Goal: Information Seeking & Learning: Learn about a topic

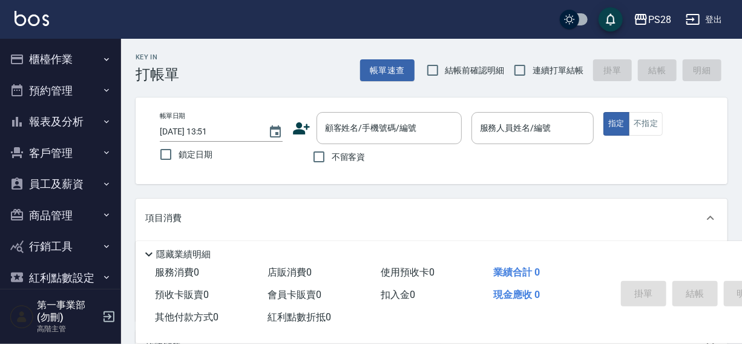
click at [442, 24] on div "PS28 登出" at bounding box center [371, 19] width 742 height 39
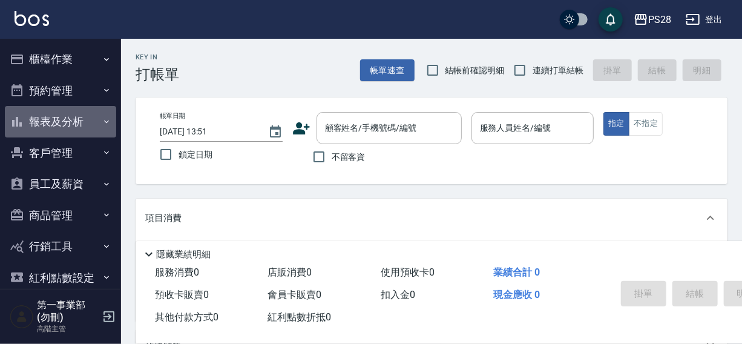
click at [64, 122] on button "報表及分析" at bounding box center [60, 121] width 111 height 31
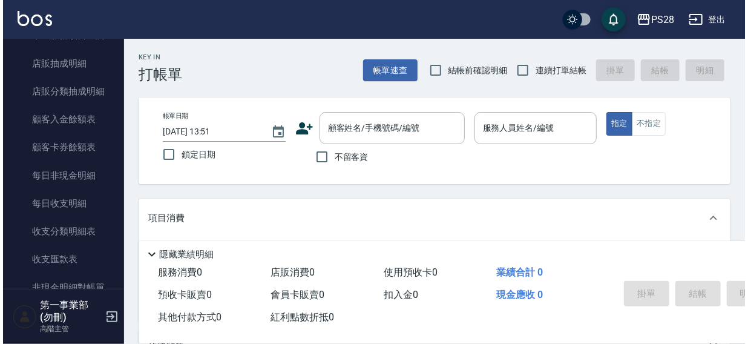
scroll to position [1096, 0]
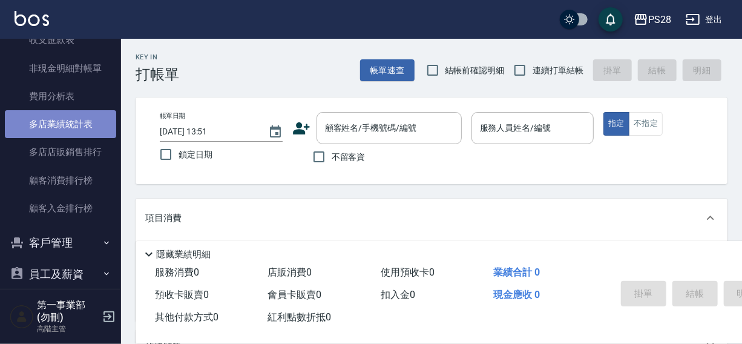
click at [65, 125] on link "多店業績統計表" at bounding box center [60, 124] width 111 height 28
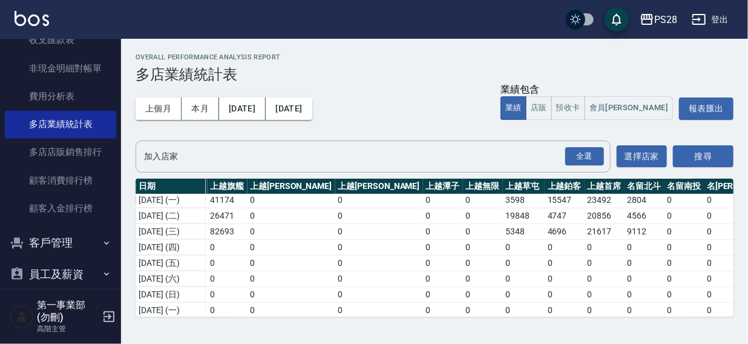
scroll to position [112, 926]
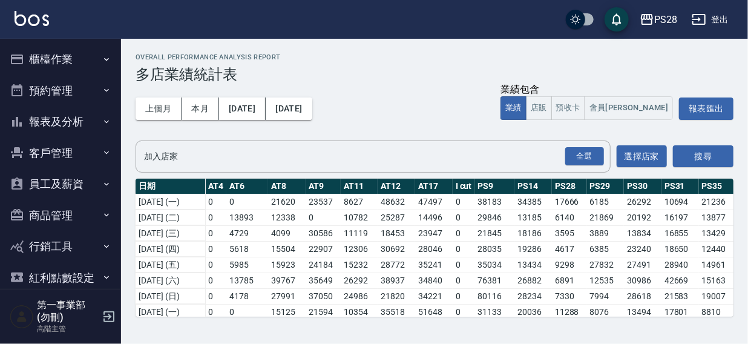
click at [67, 124] on button "報表及分析" at bounding box center [60, 121] width 111 height 31
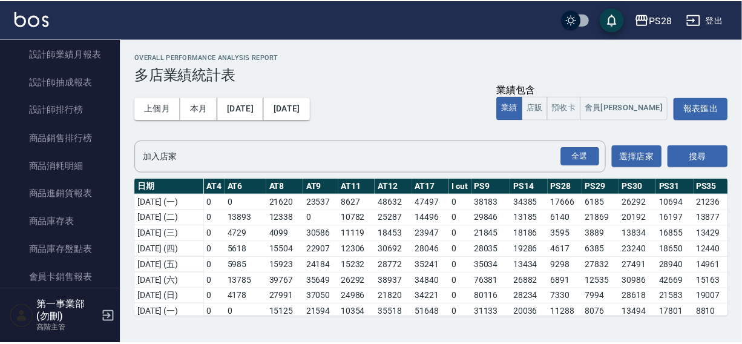
scroll to position [624, 0]
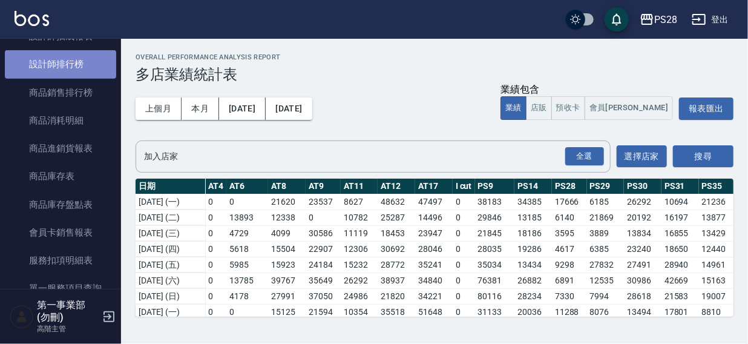
click at [62, 66] on link "設計師排行榜" at bounding box center [60, 64] width 111 height 28
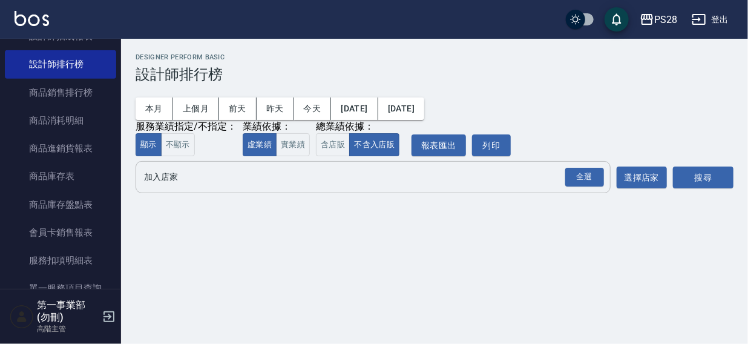
click at [173, 180] on input "加入店家" at bounding box center [364, 176] width 446 height 21
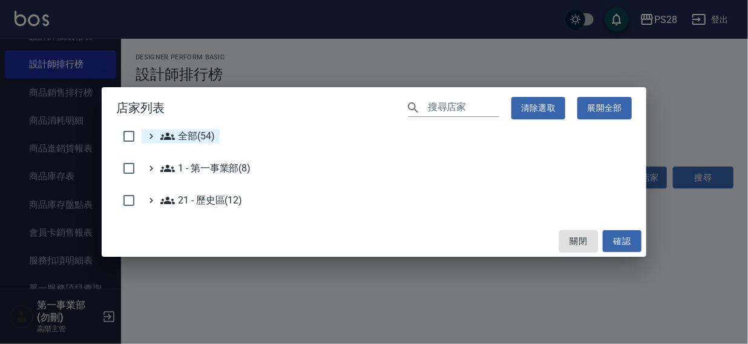
click at [186, 139] on span "全部(54)" at bounding box center [187, 136] width 54 height 15
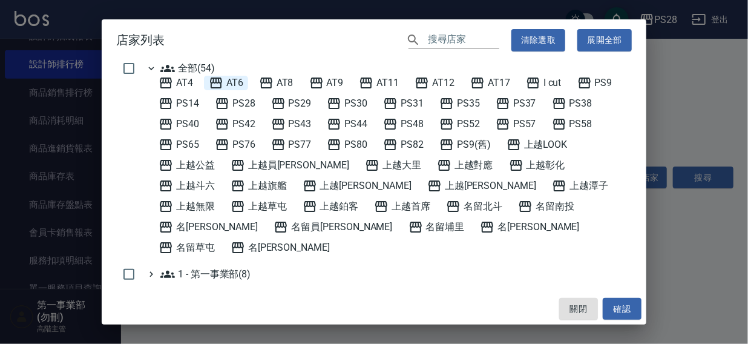
click at [234, 77] on span "AT6" at bounding box center [226, 83] width 35 height 15
click at [624, 306] on button "確認" at bounding box center [622, 309] width 39 height 22
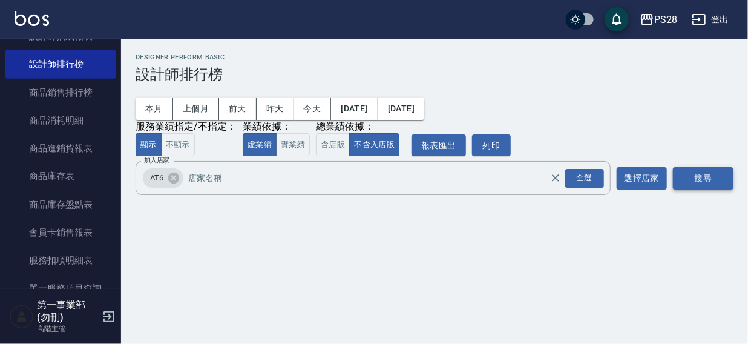
click at [703, 176] on button "搜尋" at bounding box center [703, 178] width 61 height 22
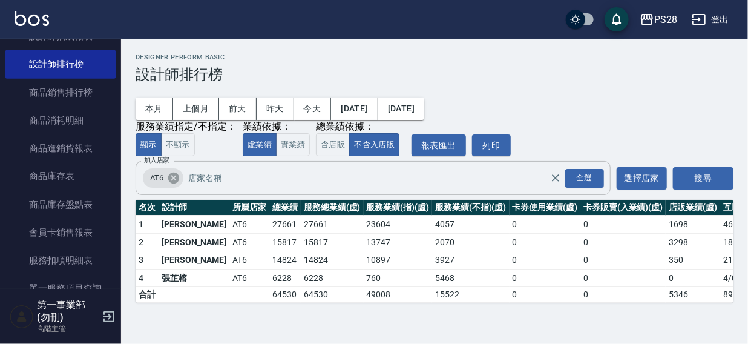
click at [170, 177] on icon at bounding box center [173, 178] width 11 height 11
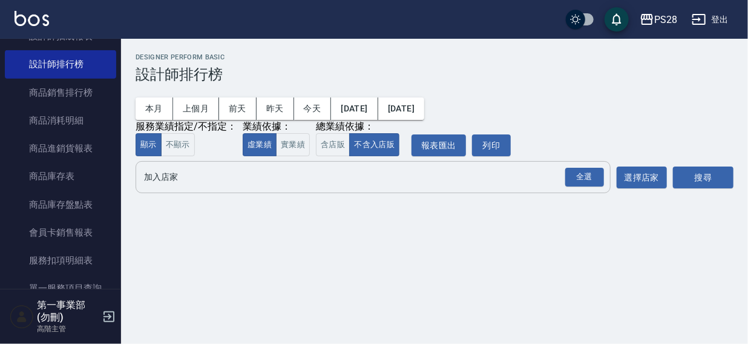
click at [170, 188] on input "加入店家" at bounding box center [364, 176] width 446 height 21
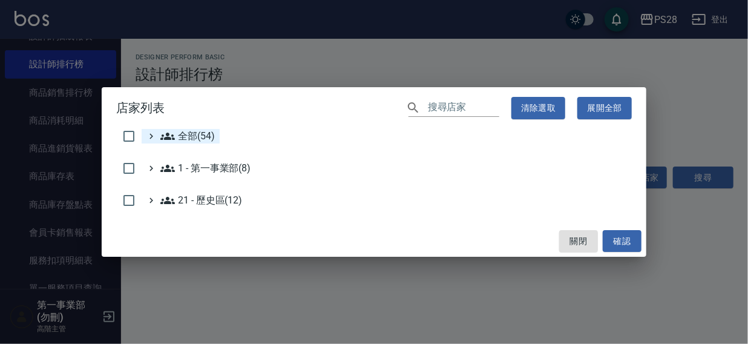
click at [183, 133] on span "全部(54)" at bounding box center [187, 136] width 54 height 15
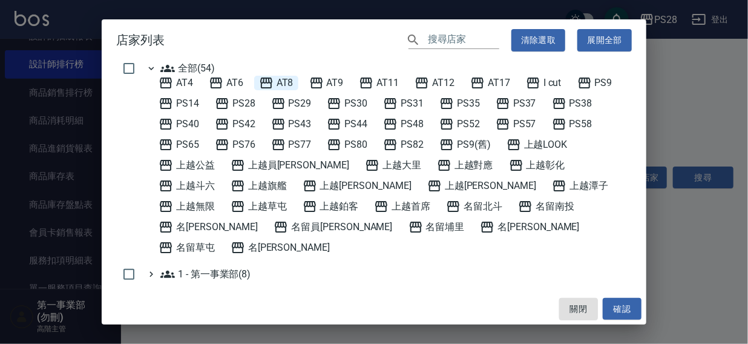
click at [288, 77] on span "AT8" at bounding box center [276, 83] width 35 height 15
click at [617, 308] on button "確認" at bounding box center [622, 309] width 39 height 22
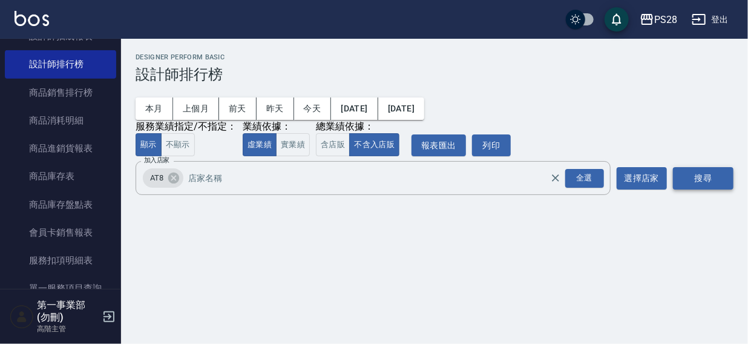
click at [694, 179] on button "搜尋" at bounding box center [703, 178] width 61 height 22
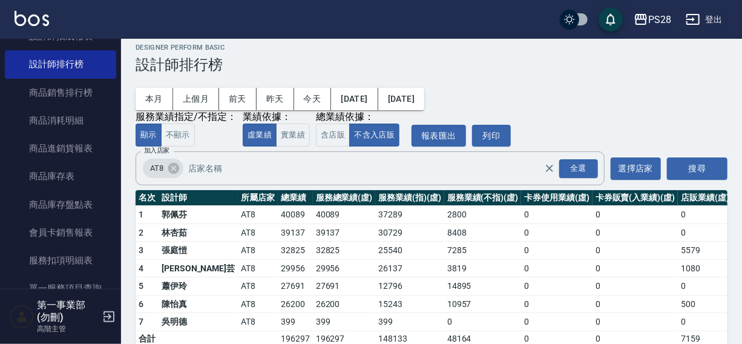
scroll to position [36, 0]
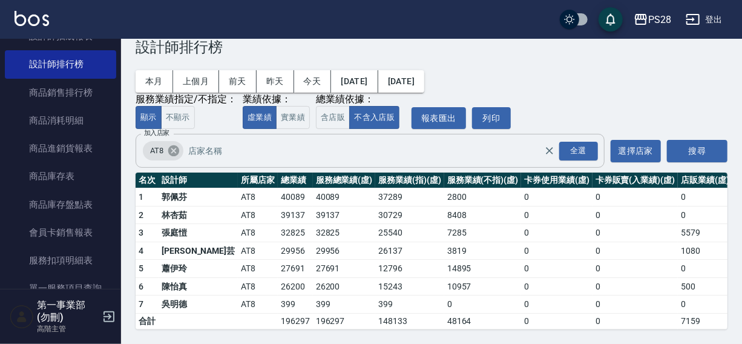
click at [173, 145] on icon at bounding box center [173, 150] width 11 height 11
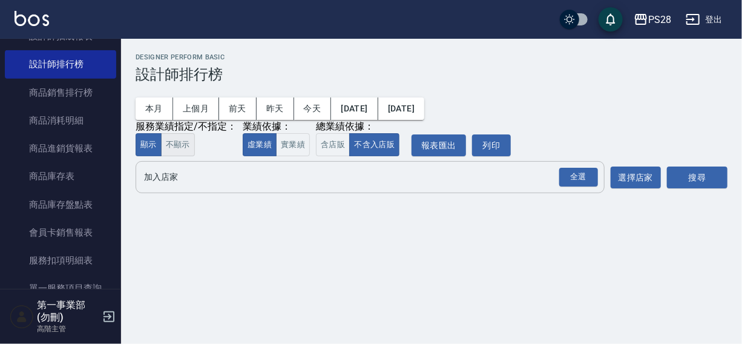
scroll to position [0, 0]
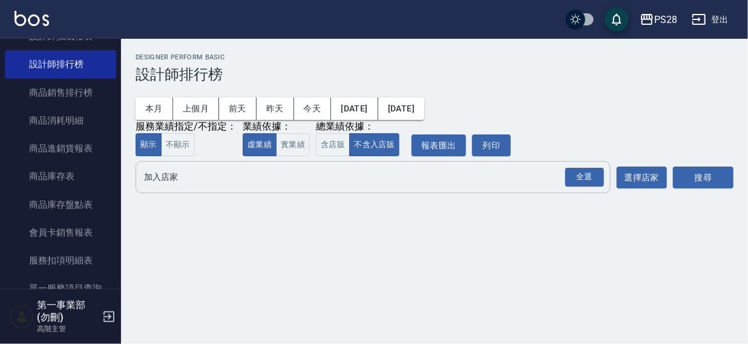
click at [163, 176] on input "加入店家" at bounding box center [364, 176] width 446 height 21
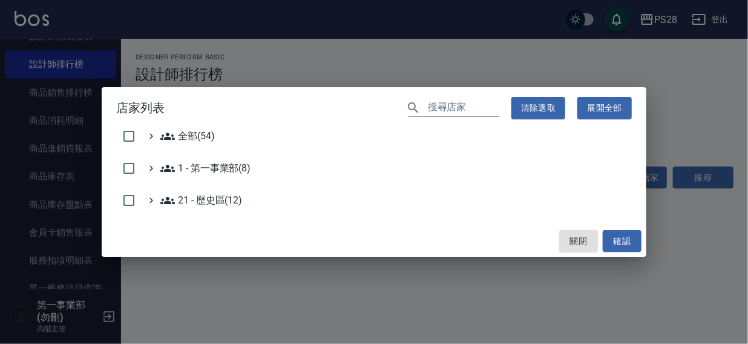
drag, startPoint x: 197, startPoint y: 135, endPoint x: 211, endPoint y: 127, distance: 16.0
click at [198, 134] on span "全部(54)" at bounding box center [187, 136] width 54 height 15
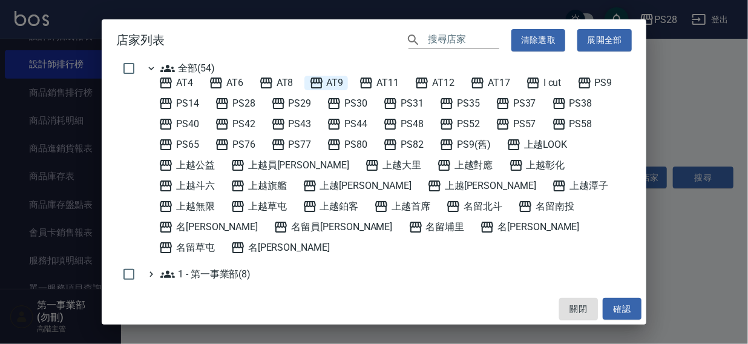
drag, startPoint x: 337, startPoint y: 79, endPoint x: 382, endPoint y: 115, distance: 57.8
click at [337, 80] on span "AT9" at bounding box center [326, 83] width 35 height 15
drag, startPoint x: 616, startPoint y: 311, endPoint x: 670, endPoint y: 215, distance: 110.6
click at [616, 311] on button "確認" at bounding box center [622, 309] width 39 height 22
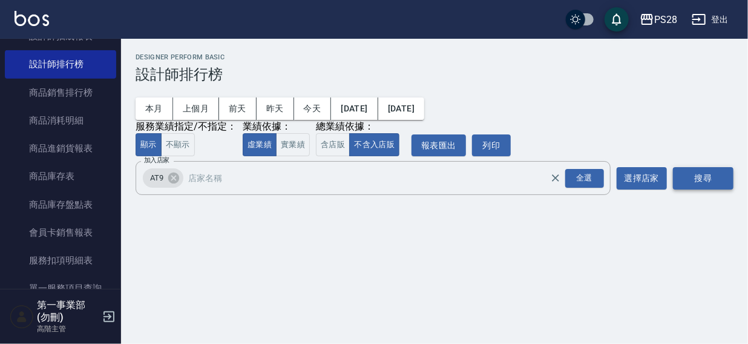
click at [696, 182] on button "搜尋" at bounding box center [703, 178] width 61 height 22
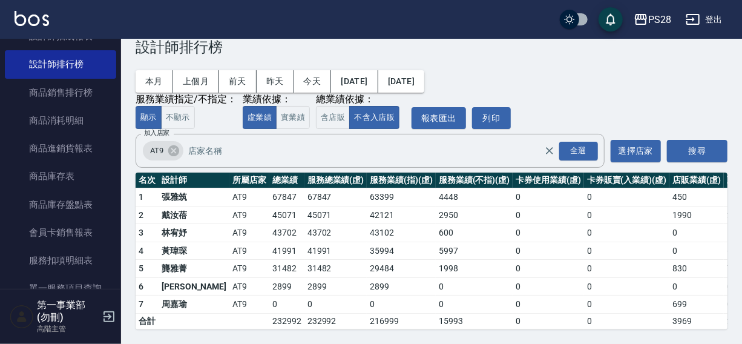
scroll to position [36, 0]
click at [173, 144] on icon at bounding box center [173, 150] width 13 height 13
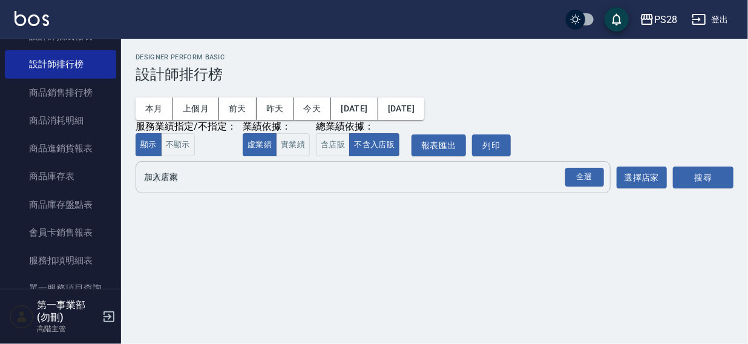
click at [166, 182] on input "加入店家" at bounding box center [364, 176] width 446 height 21
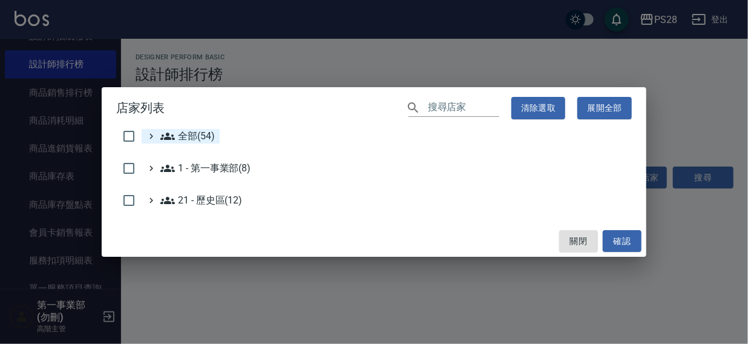
click at [191, 130] on span "全部(54)" at bounding box center [187, 136] width 54 height 15
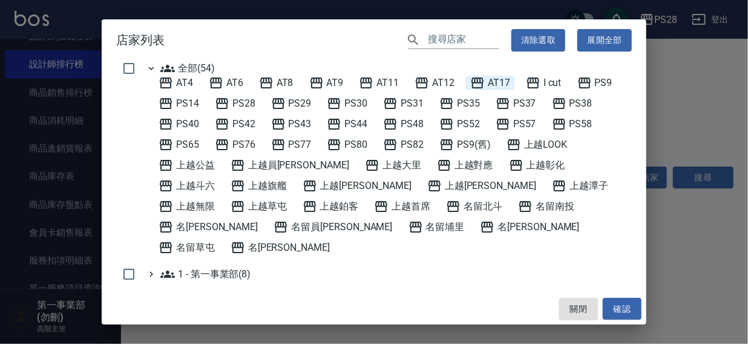
click at [506, 81] on span "AT17" at bounding box center [490, 83] width 40 height 15
drag, startPoint x: 628, startPoint y: 312, endPoint x: 673, endPoint y: 217, distance: 105.1
click at [630, 310] on button "確認" at bounding box center [622, 309] width 39 height 22
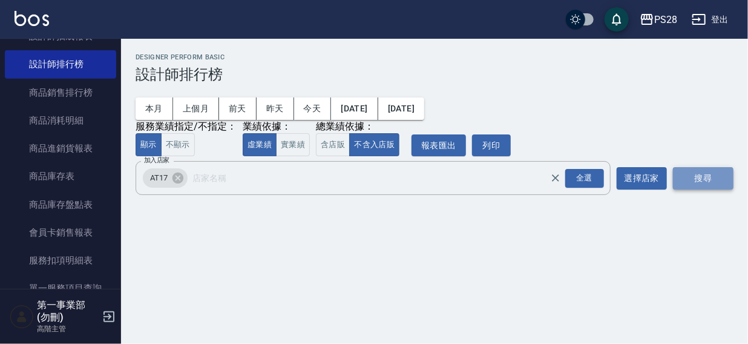
click at [698, 177] on button "搜尋" at bounding box center [703, 178] width 61 height 22
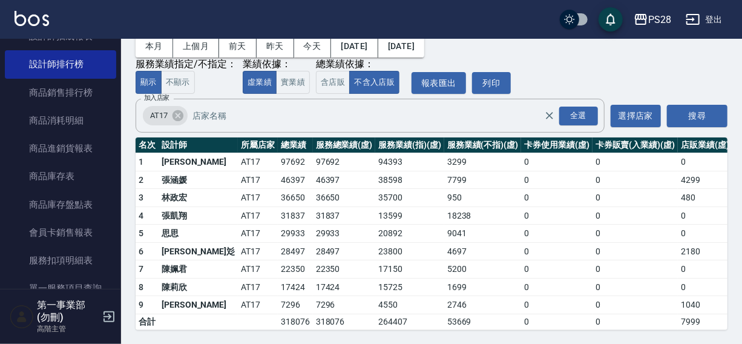
scroll to position [72, 0]
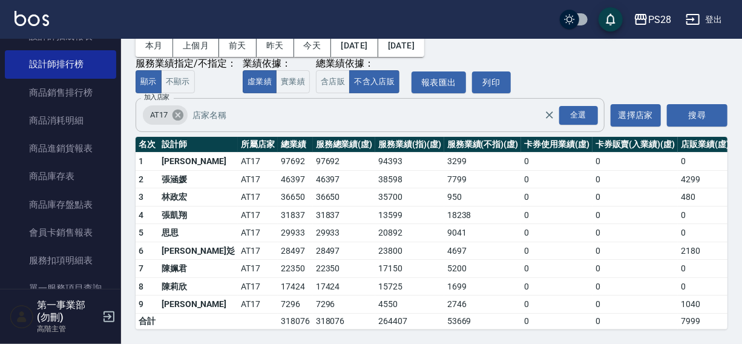
click at [178, 108] on icon at bounding box center [177, 114] width 13 height 13
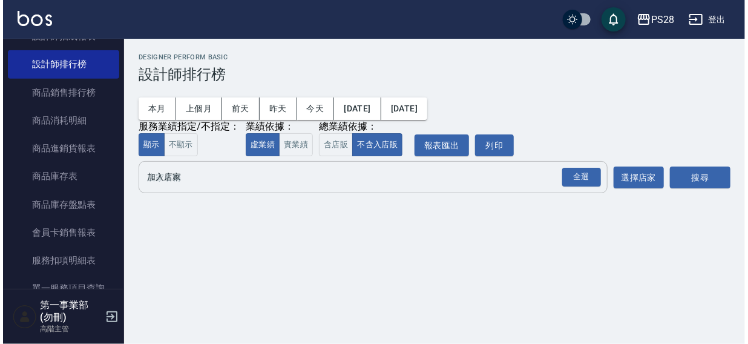
scroll to position [0, 0]
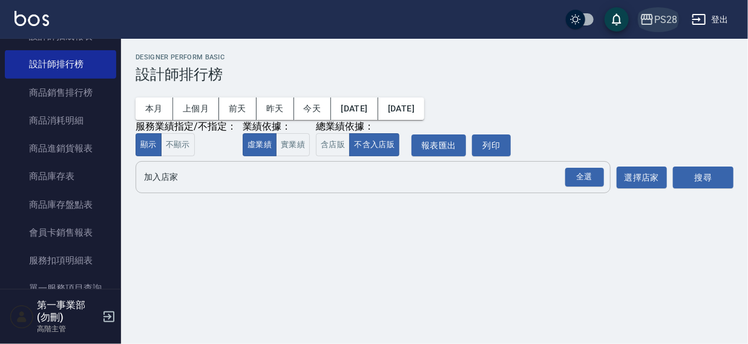
click at [651, 19] on icon "button" at bounding box center [647, 19] width 12 height 11
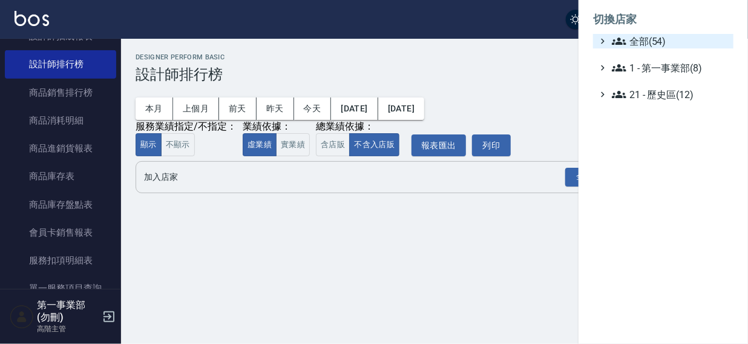
click at [660, 38] on span "全部(54)" at bounding box center [670, 41] width 117 height 15
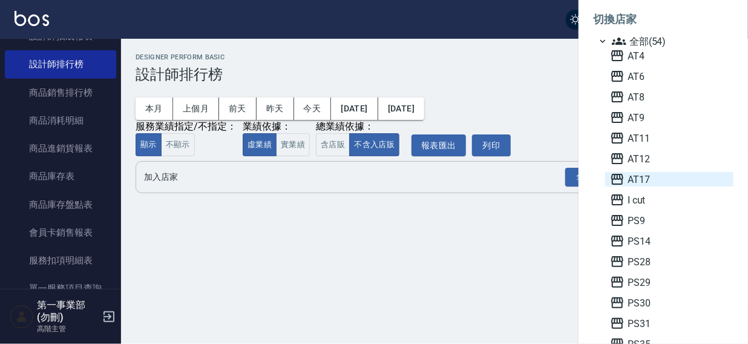
click at [646, 180] on span "AT17" at bounding box center [669, 179] width 119 height 15
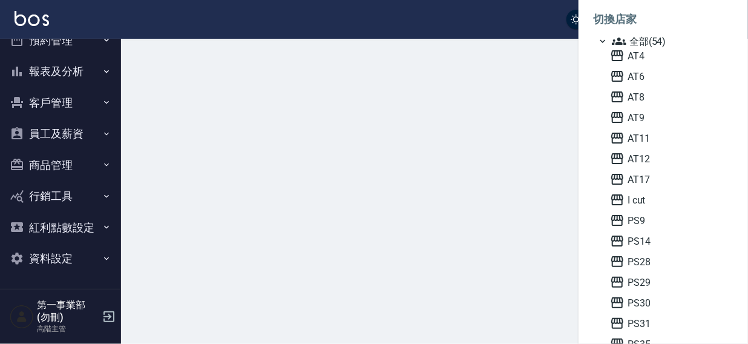
scroll to position [49, 0]
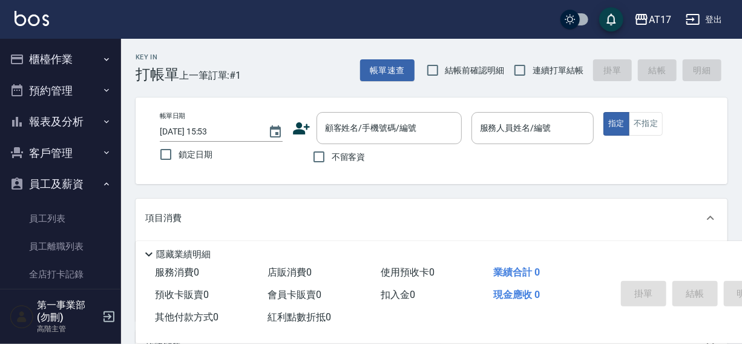
scroll to position [202, 0]
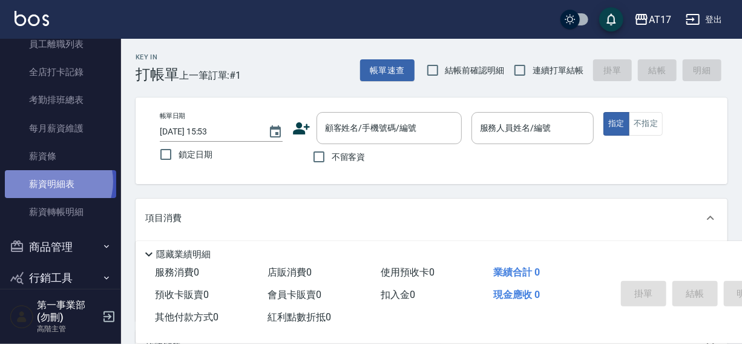
click at [51, 181] on link "薪資明細表" at bounding box center [60, 184] width 111 height 28
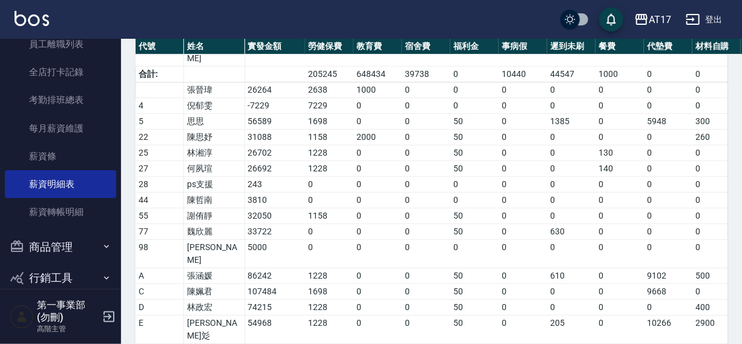
scroll to position [435, 0]
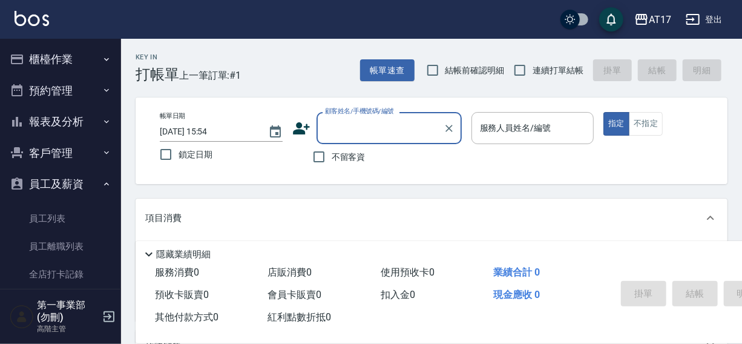
click at [51, 180] on button "員工及薪資" at bounding box center [60, 183] width 111 height 31
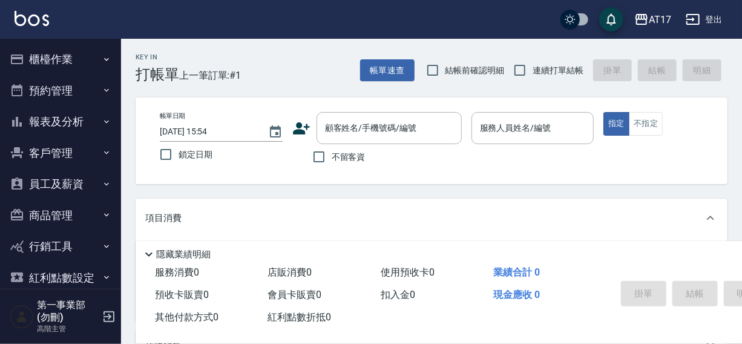
click at [64, 120] on button "報表及分析" at bounding box center [60, 121] width 111 height 31
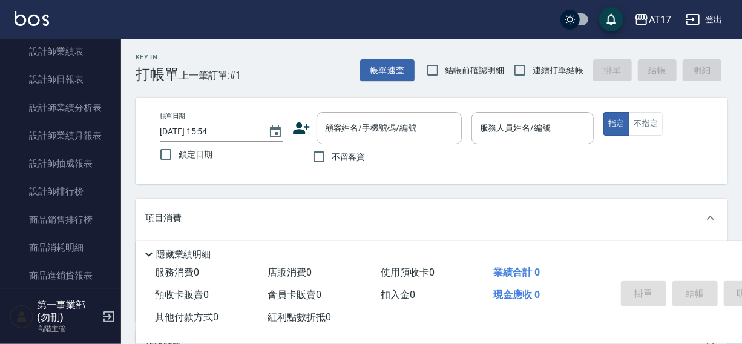
scroll to position [500, 0]
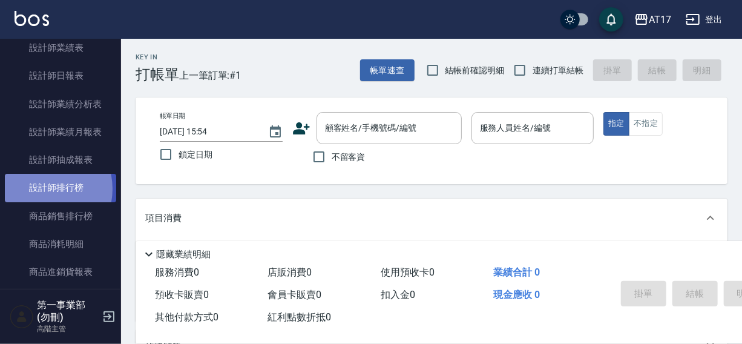
click at [42, 189] on link "設計師排行榜" at bounding box center [60, 188] width 111 height 28
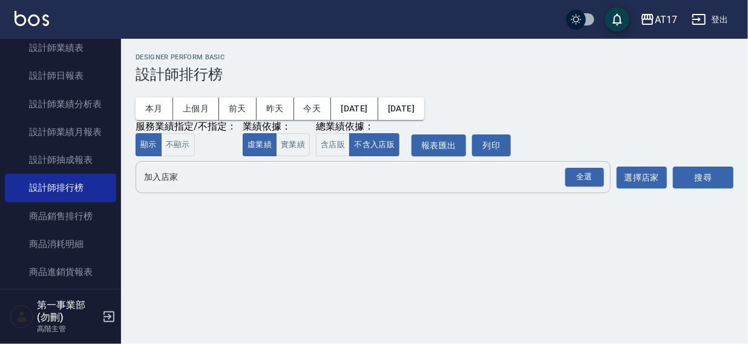
click at [178, 179] on input "加入店家" at bounding box center [364, 176] width 446 height 21
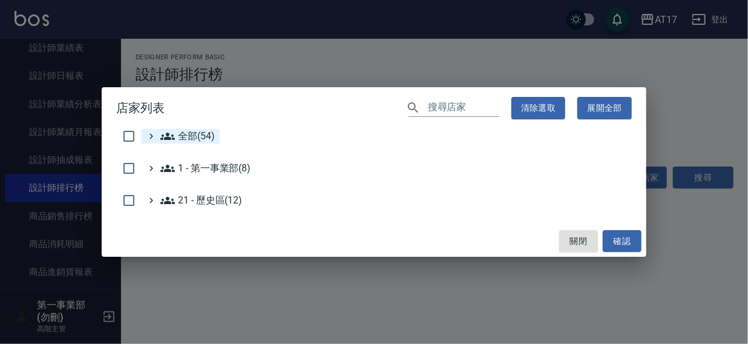
click at [200, 134] on span "全部(54)" at bounding box center [187, 136] width 54 height 15
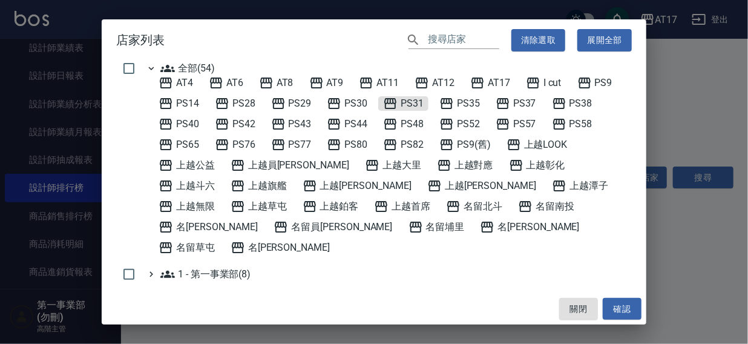
drag, startPoint x: 413, startPoint y: 100, endPoint x: 568, endPoint y: 220, distance: 196.8
click at [415, 101] on span "PS31" at bounding box center [403, 103] width 41 height 15
click at [624, 302] on button "確認" at bounding box center [622, 309] width 39 height 22
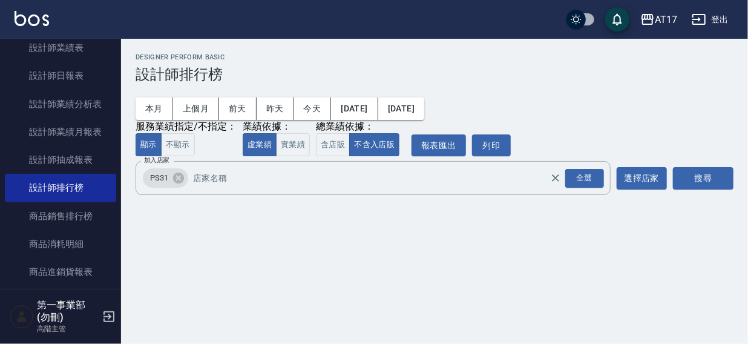
click at [684, 185] on button "搜尋" at bounding box center [703, 178] width 61 height 22
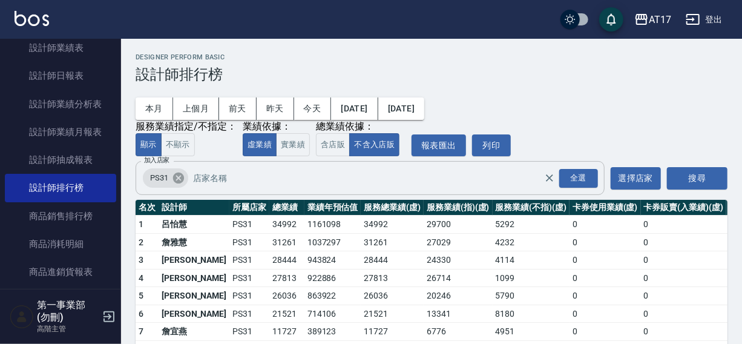
click at [174, 182] on icon at bounding box center [178, 178] width 11 height 11
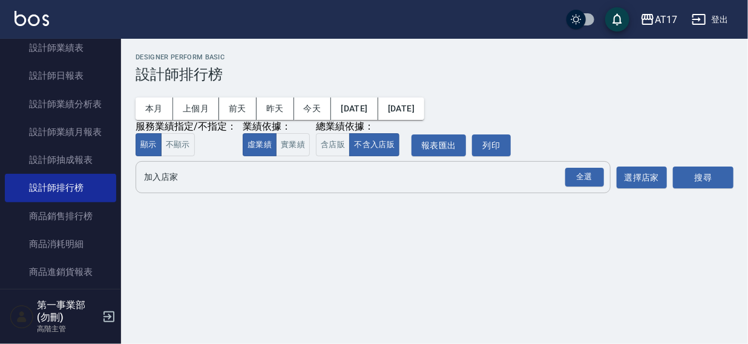
click at [167, 182] on input "加入店家" at bounding box center [364, 176] width 446 height 21
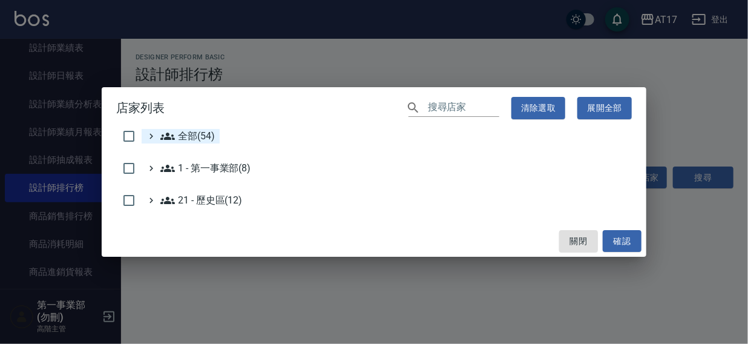
click at [185, 136] on span "全部(54)" at bounding box center [187, 136] width 54 height 15
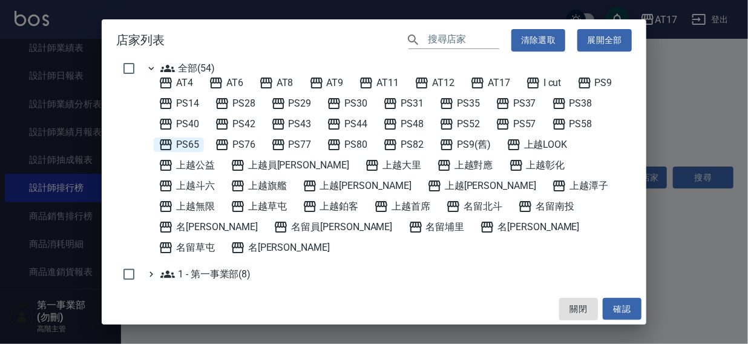
click at [185, 143] on span "PS65" at bounding box center [179, 144] width 41 height 15
click at [628, 302] on button "確認" at bounding box center [622, 309] width 39 height 22
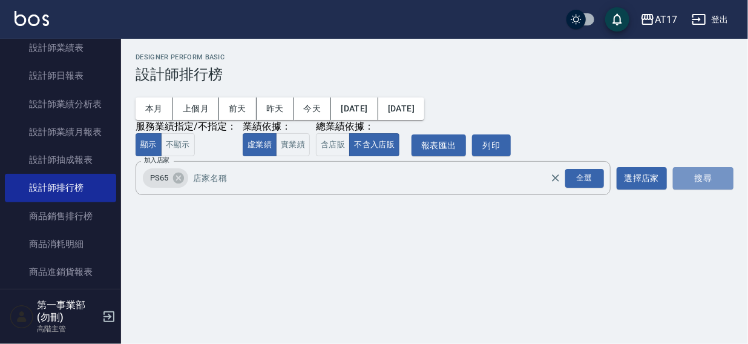
click at [697, 184] on button "搜尋" at bounding box center [703, 178] width 61 height 22
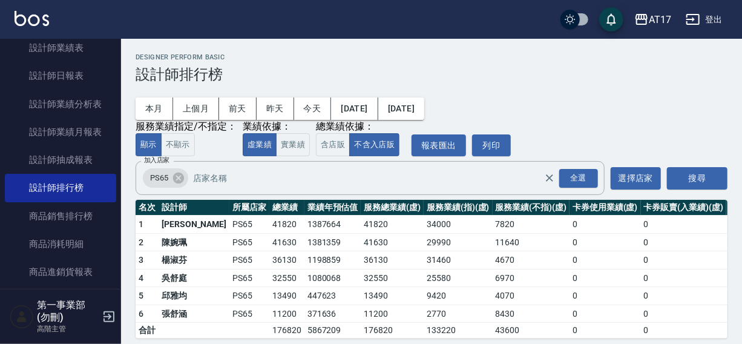
scroll to position [18, 0]
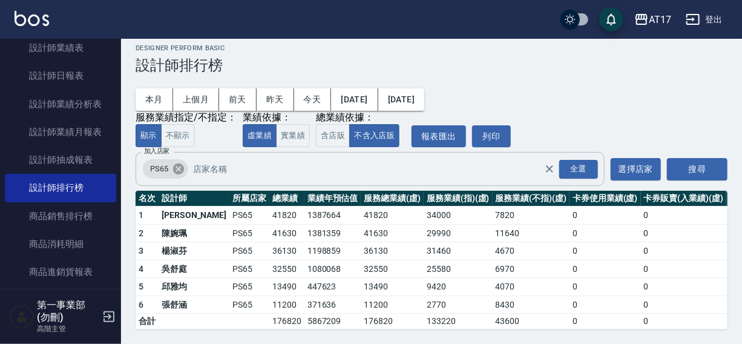
click at [176, 163] on icon at bounding box center [178, 168] width 11 height 11
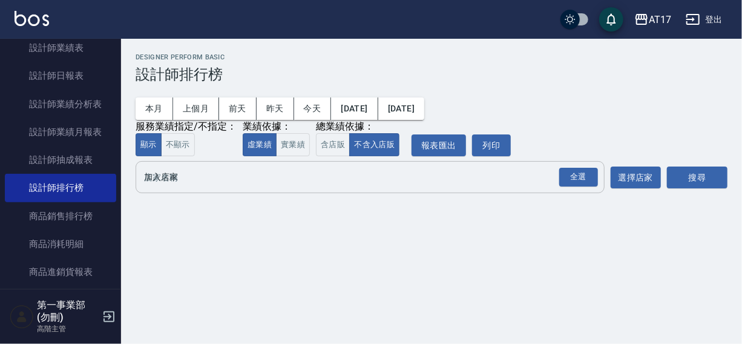
scroll to position [0, 0]
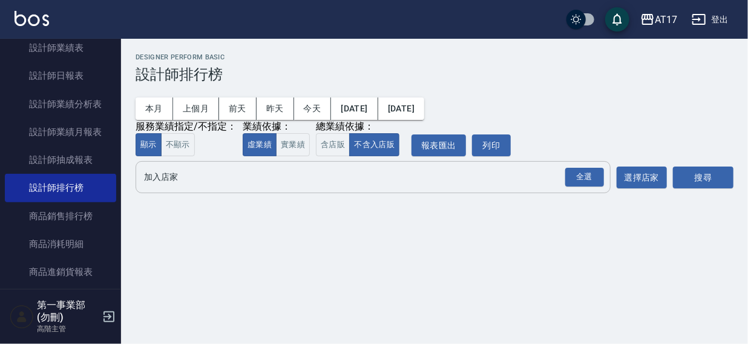
click at [162, 174] on input "加入店家" at bounding box center [364, 176] width 446 height 21
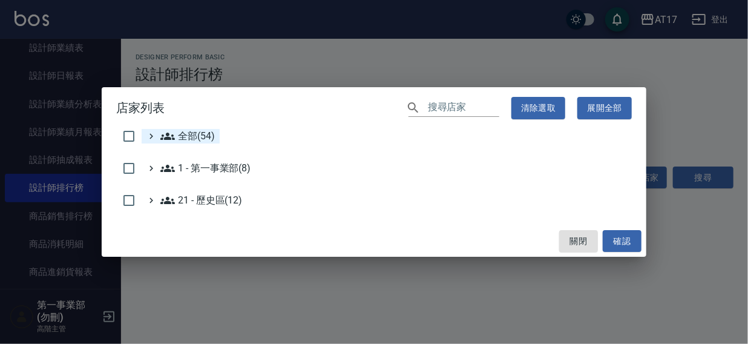
click at [188, 131] on span "全部(54)" at bounding box center [187, 136] width 54 height 15
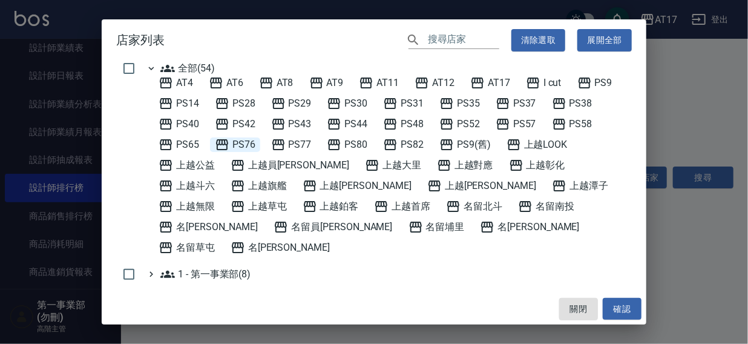
click at [253, 143] on span "PS76" at bounding box center [235, 144] width 41 height 15
click at [624, 308] on button "確認" at bounding box center [622, 309] width 39 height 22
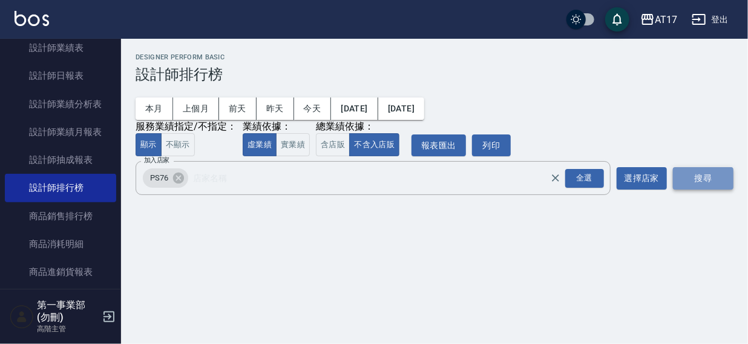
click at [694, 180] on button "搜尋" at bounding box center [703, 178] width 61 height 22
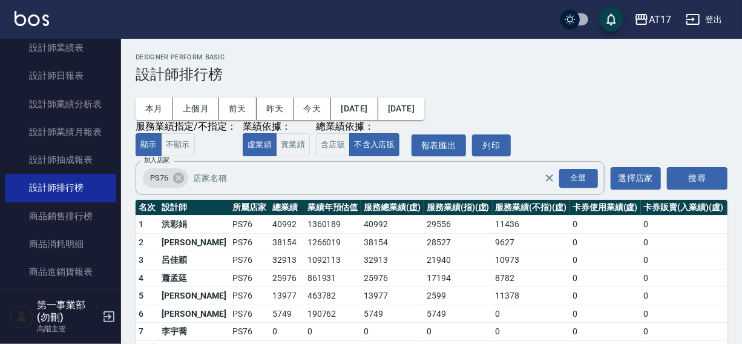
scroll to position [36, 0]
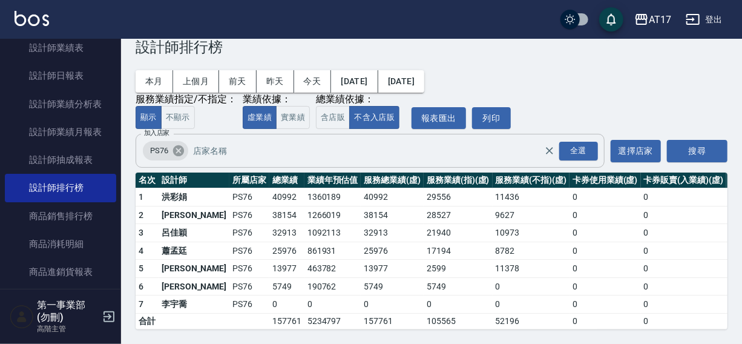
click at [179, 145] on icon at bounding box center [178, 150] width 11 height 11
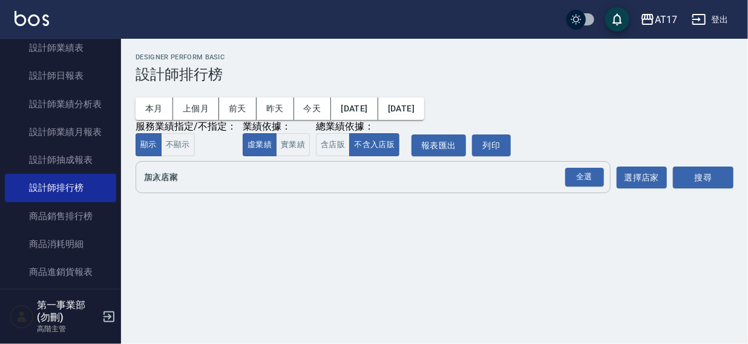
click at [171, 180] on input "加入店家" at bounding box center [364, 176] width 446 height 21
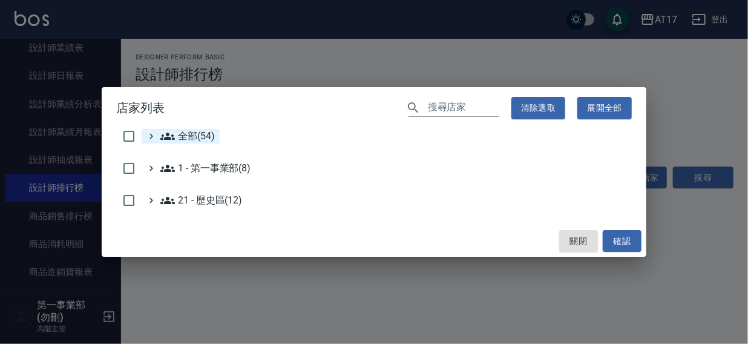
click at [185, 139] on span "全部(54)" at bounding box center [187, 136] width 54 height 15
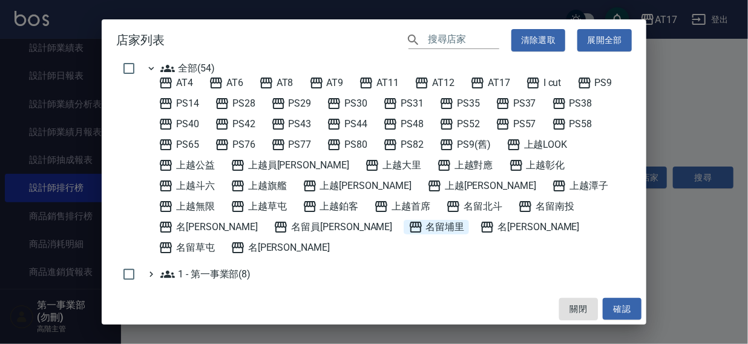
click at [409, 224] on span "名留埔里" at bounding box center [437, 227] width 56 height 15
click at [621, 303] on button "確認" at bounding box center [622, 309] width 39 height 22
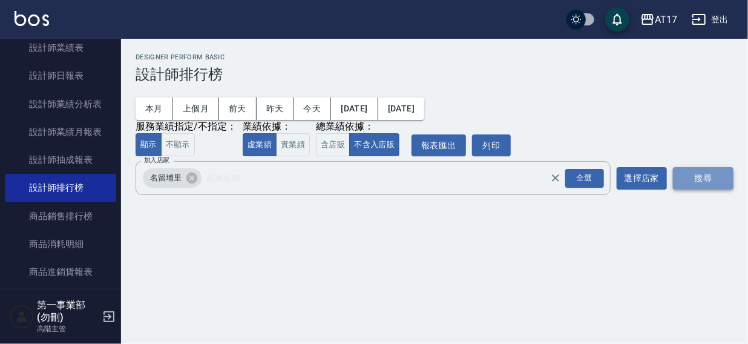
click at [696, 173] on button "搜尋" at bounding box center [703, 178] width 61 height 22
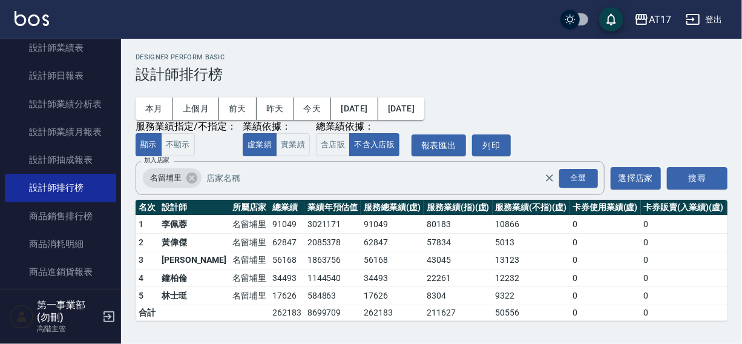
scroll to position [1, 0]
click at [188, 178] on icon at bounding box center [191, 178] width 11 height 11
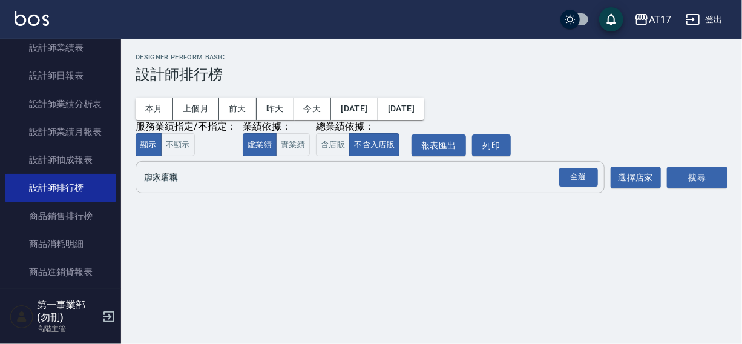
scroll to position [0, 0]
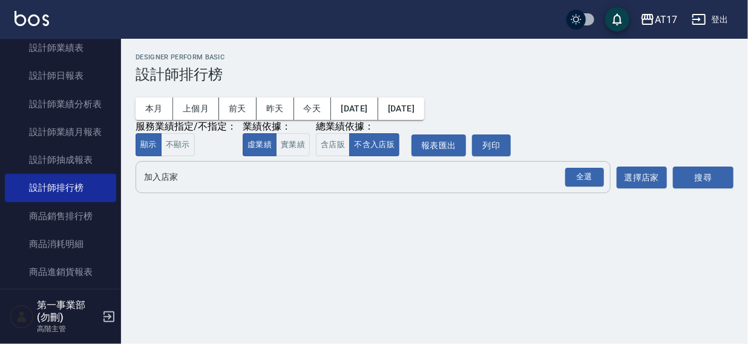
click at [180, 180] on input "加入店家" at bounding box center [364, 176] width 446 height 21
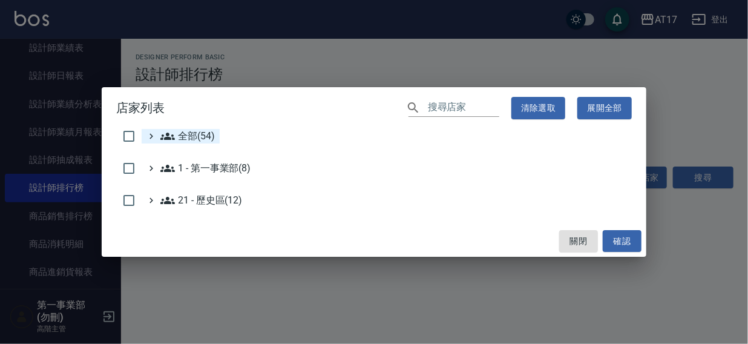
click at [197, 133] on span "全部(54)" at bounding box center [187, 136] width 54 height 15
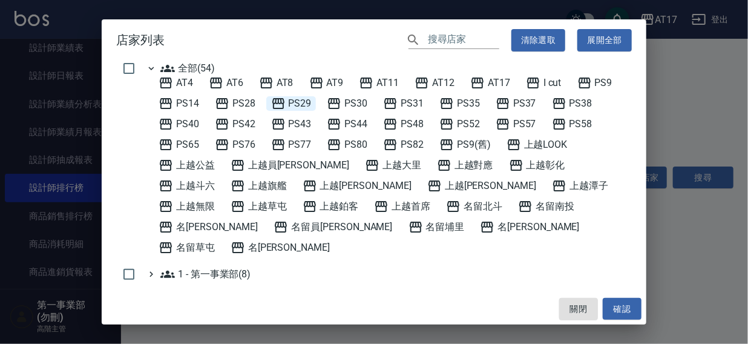
click at [295, 101] on span "PS29" at bounding box center [291, 103] width 41 height 15
click at [614, 305] on button "確認" at bounding box center [622, 309] width 39 height 22
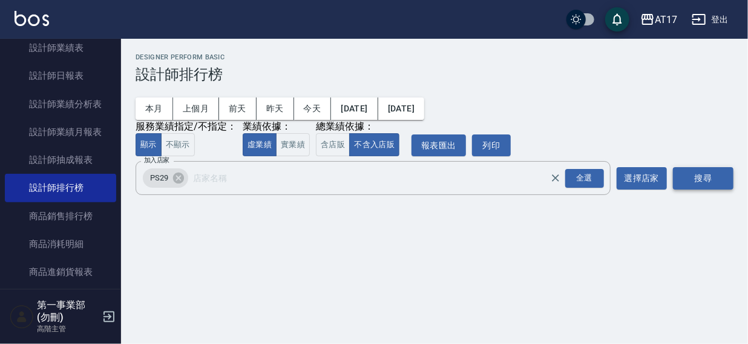
click at [695, 176] on button "搜尋" at bounding box center [703, 178] width 61 height 22
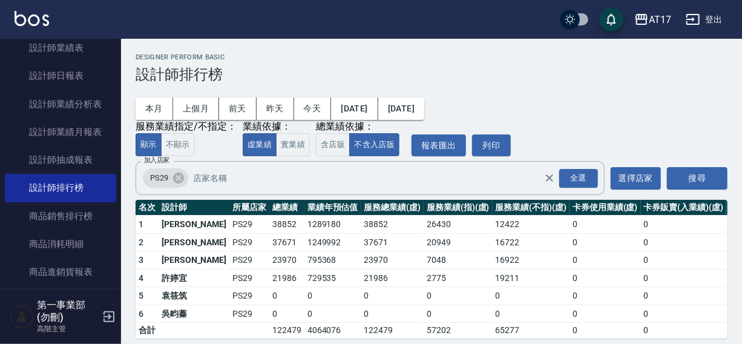
scroll to position [18, 0]
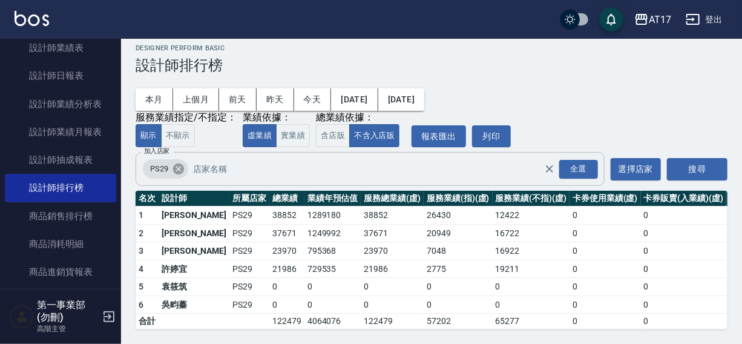
click at [176, 163] on icon at bounding box center [178, 168] width 11 height 11
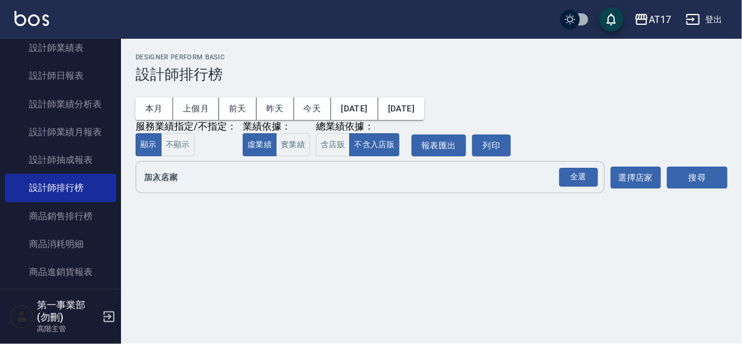
scroll to position [0, 0]
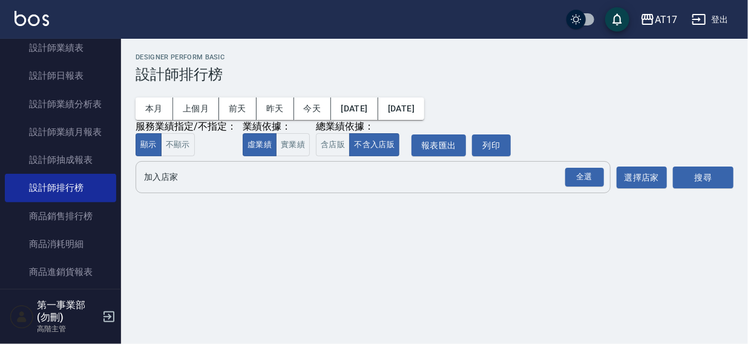
click at [171, 177] on input "加入店家" at bounding box center [364, 176] width 446 height 21
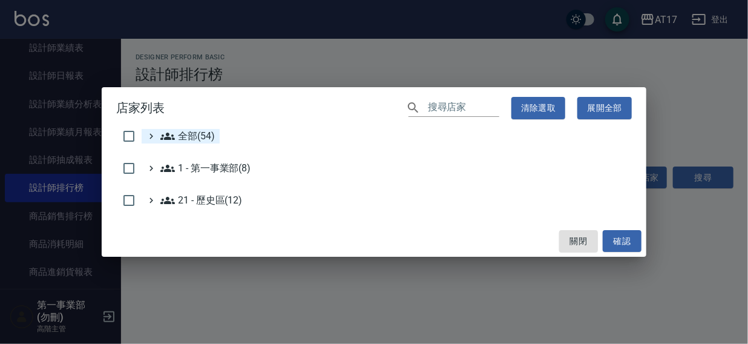
click at [184, 134] on span "全部(54)" at bounding box center [187, 136] width 54 height 15
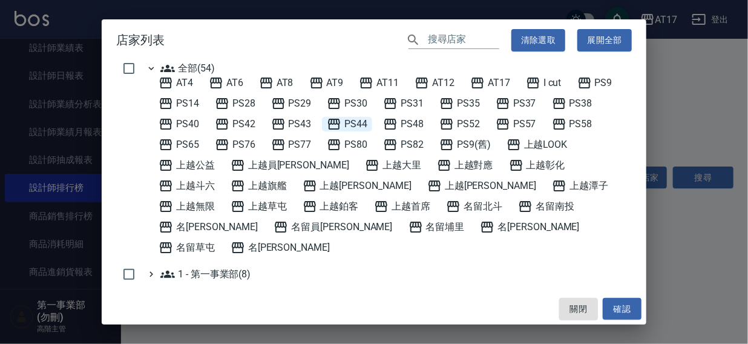
click at [357, 121] on span "PS44" at bounding box center [347, 124] width 41 height 15
click at [636, 318] on button "確認" at bounding box center [622, 309] width 39 height 22
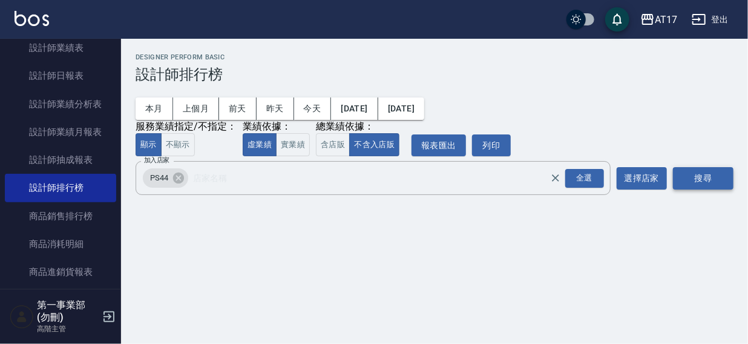
click at [702, 180] on button "搜尋" at bounding box center [703, 178] width 61 height 22
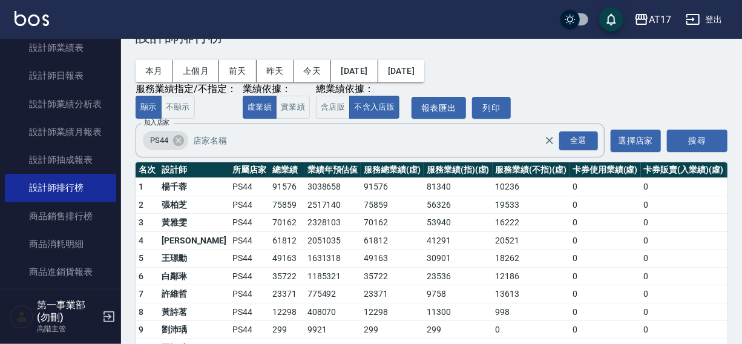
scroll to position [108, 0]
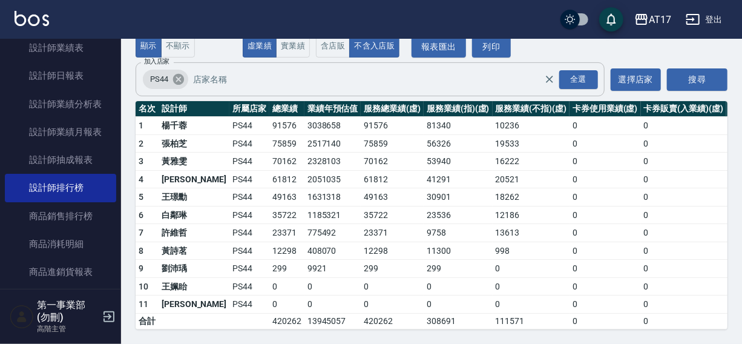
click at [173, 73] on icon at bounding box center [178, 79] width 13 height 13
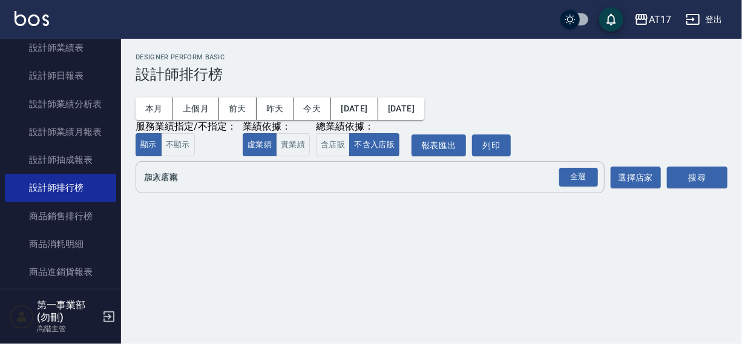
scroll to position [0, 0]
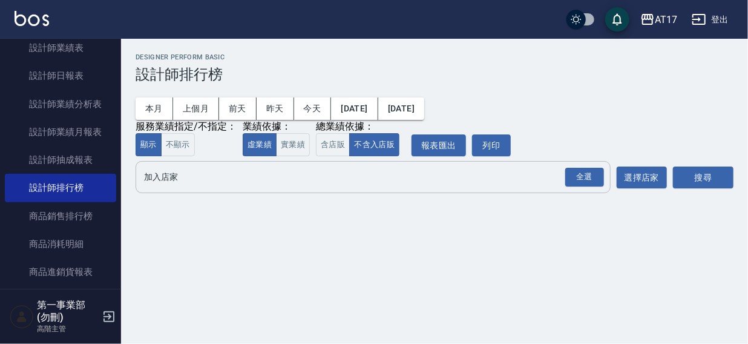
drag, startPoint x: 457, startPoint y: 18, endPoint x: 461, endPoint y: 26, distance: 9.5
click at [457, 19] on div "AT17 登出" at bounding box center [374, 19] width 748 height 39
click at [369, 26] on div "AT17 登出" at bounding box center [374, 19] width 748 height 39
click at [182, 177] on input "加入店家" at bounding box center [364, 176] width 446 height 21
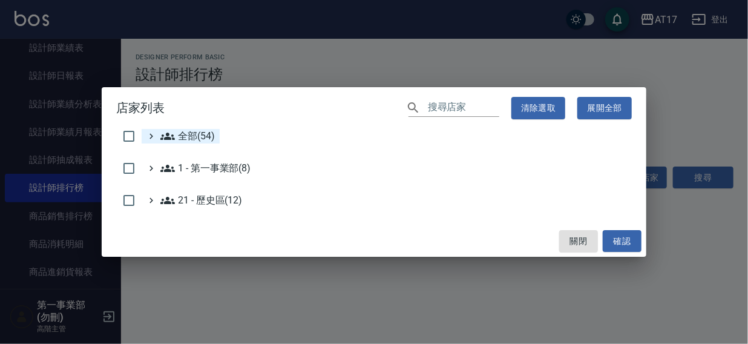
click at [208, 129] on span "全部(54)" at bounding box center [187, 136] width 54 height 15
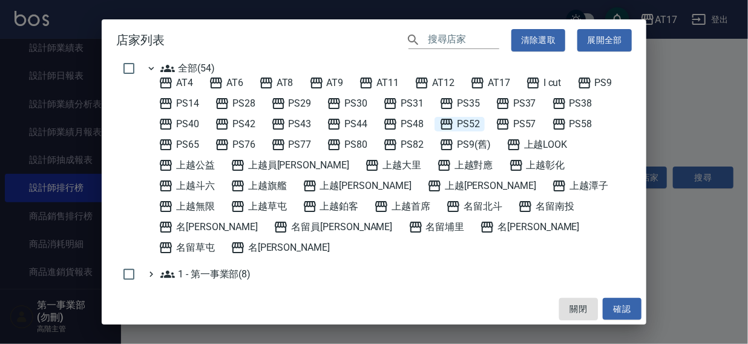
click at [479, 123] on span "PS52" at bounding box center [460, 124] width 41 height 15
drag, startPoint x: 617, startPoint y: 308, endPoint x: 684, endPoint y: 219, distance: 112.0
click at [620, 308] on button "確認" at bounding box center [622, 309] width 39 height 22
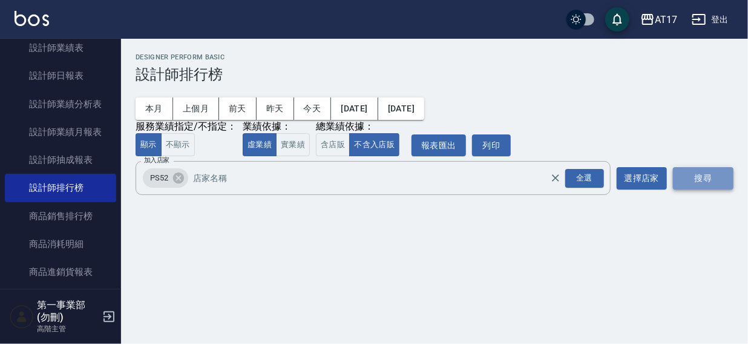
click at [703, 176] on button "搜尋" at bounding box center [703, 178] width 61 height 22
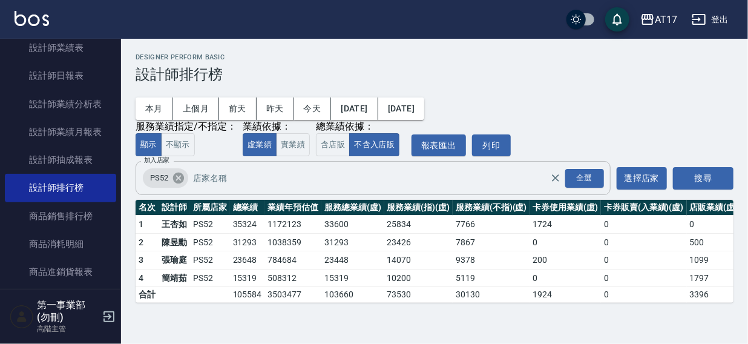
click at [182, 176] on icon at bounding box center [178, 178] width 11 height 11
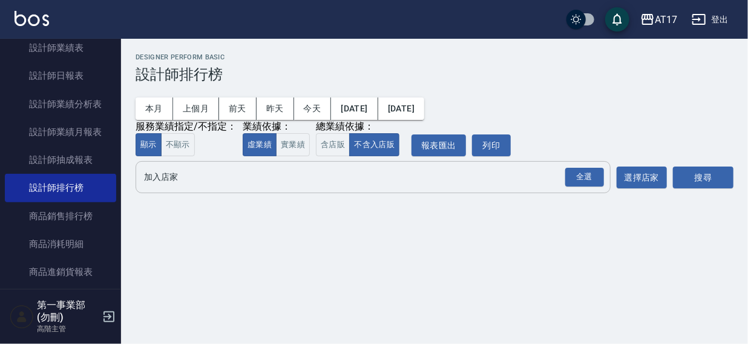
click at [173, 176] on input "加入店家" at bounding box center [364, 176] width 446 height 21
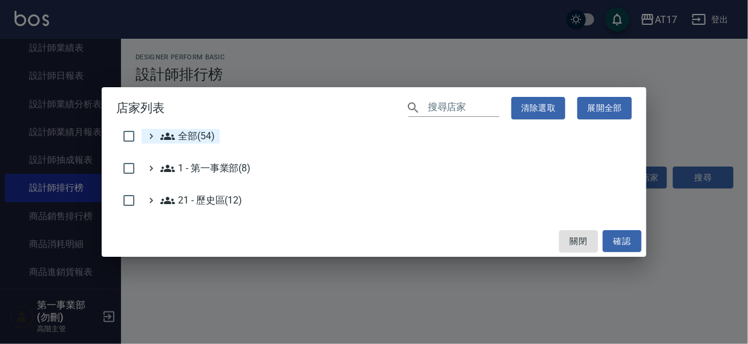
click at [201, 130] on span "全部(54)" at bounding box center [187, 136] width 54 height 15
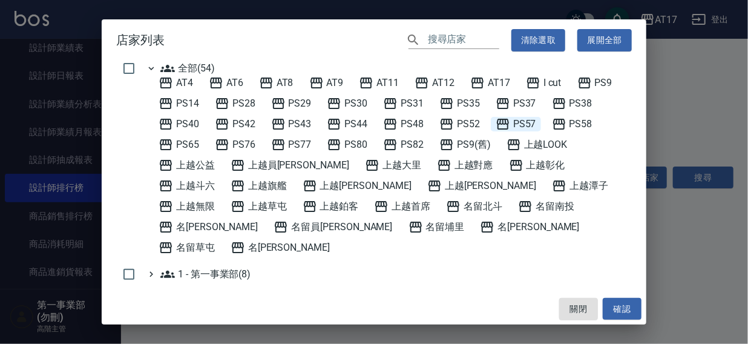
click at [512, 122] on span "PS57" at bounding box center [516, 124] width 41 height 15
click at [620, 311] on button "確認" at bounding box center [622, 309] width 39 height 22
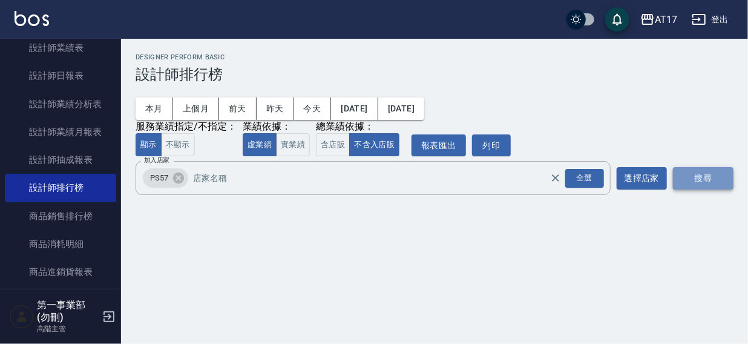
click at [702, 176] on button "搜尋" at bounding box center [703, 178] width 61 height 22
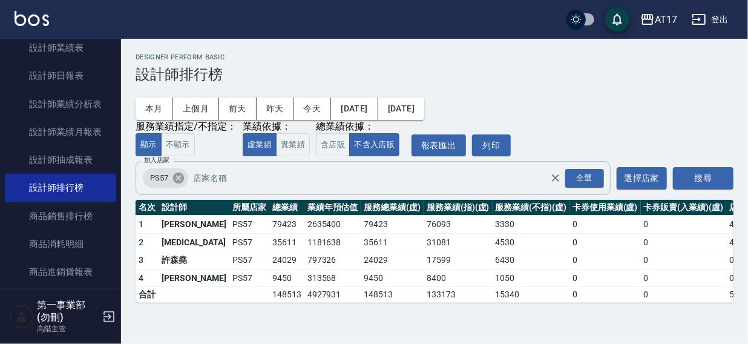
click at [179, 177] on icon at bounding box center [178, 178] width 11 height 11
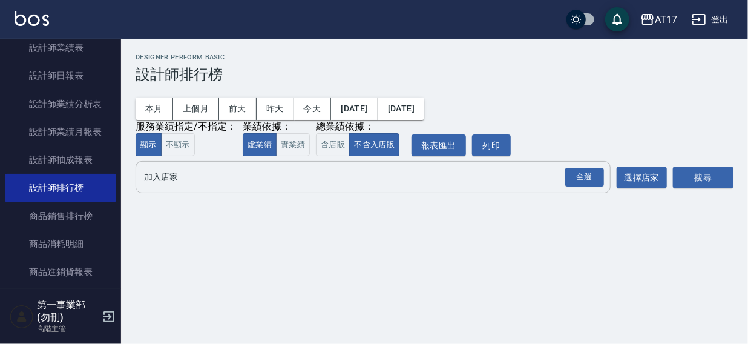
click at [178, 181] on input "加入店家" at bounding box center [364, 176] width 446 height 21
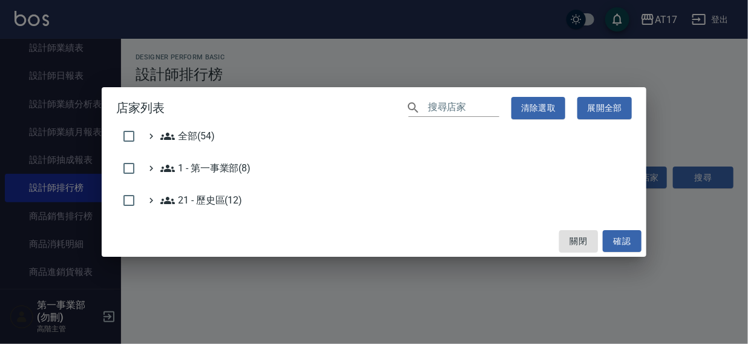
drag, startPoint x: 188, startPoint y: 133, endPoint x: 278, endPoint y: 122, distance: 91.5
click at [188, 133] on span "全部(54)" at bounding box center [187, 136] width 54 height 15
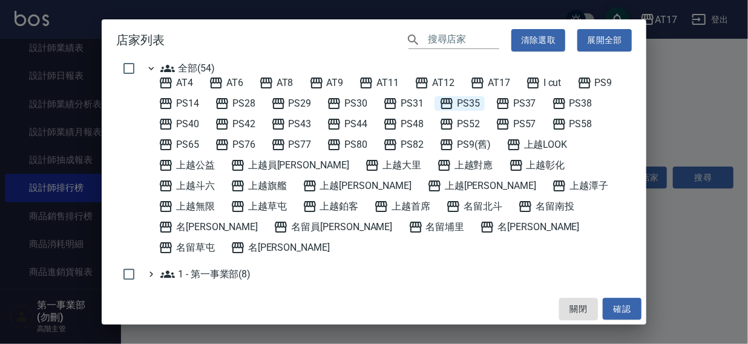
click at [465, 104] on span "PS35" at bounding box center [460, 103] width 41 height 15
click at [633, 310] on button "確認" at bounding box center [622, 309] width 39 height 22
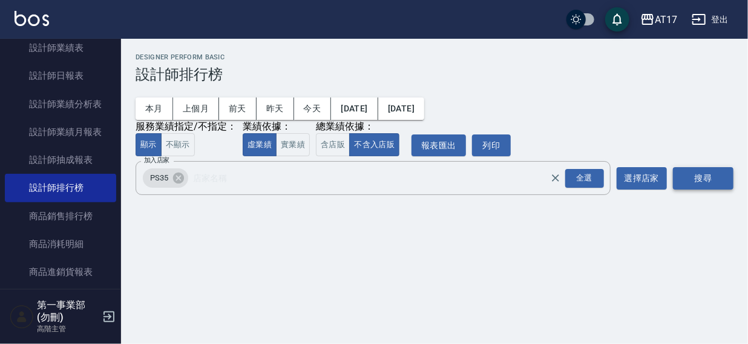
click at [702, 173] on button "搜尋" at bounding box center [703, 178] width 61 height 22
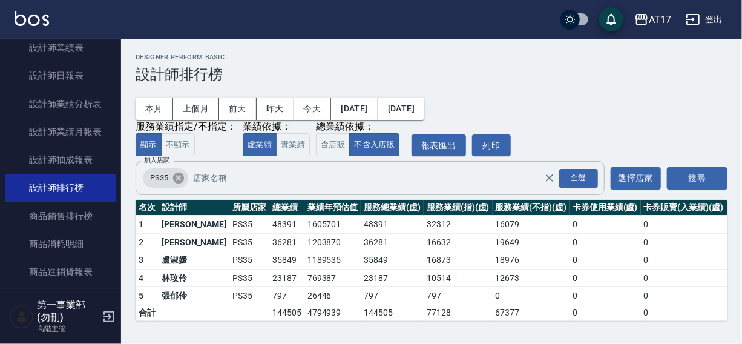
click at [182, 177] on icon at bounding box center [178, 178] width 11 height 11
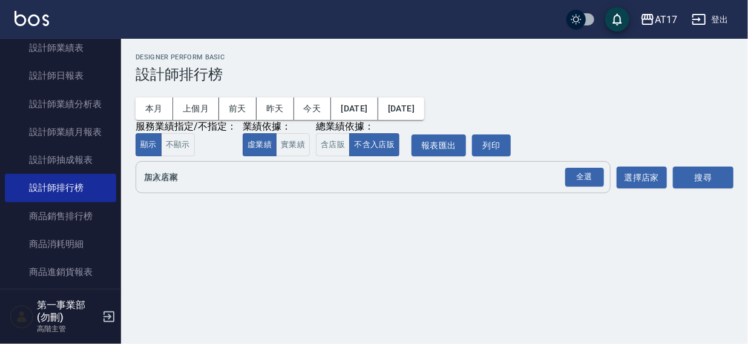
click at [176, 182] on input "加入店家" at bounding box center [364, 176] width 446 height 21
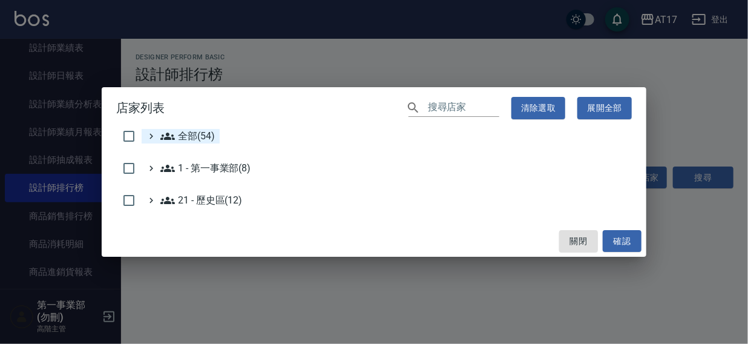
click at [190, 133] on span "全部(54)" at bounding box center [187, 136] width 54 height 15
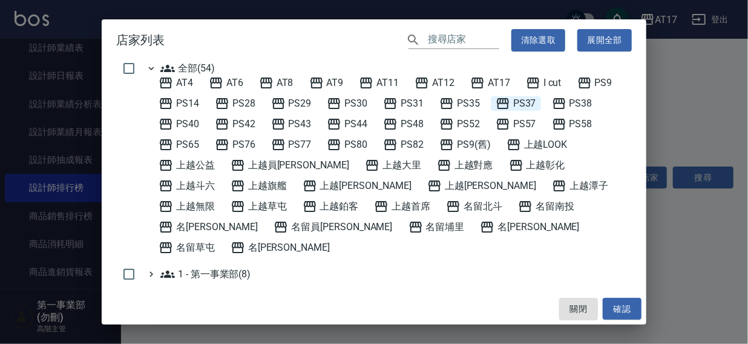
click at [520, 103] on span "PS37" at bounding box center [516, 103] width 41 height 15
click at [624, 317] on button "確認" at bounding box center [622, 309] width 39 height 22
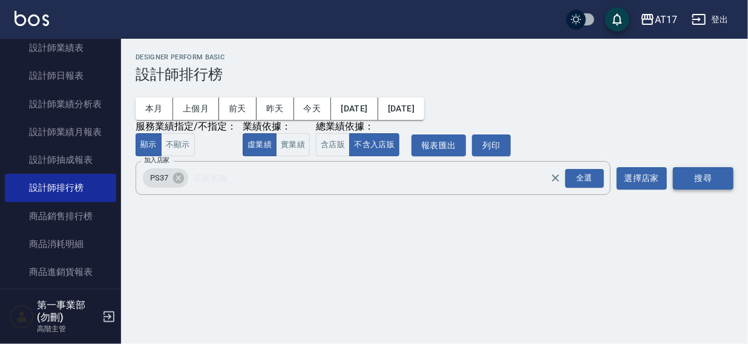
click at [708, 176] on button "搜尋" at bounding box center [703, 178] width 61 height 22
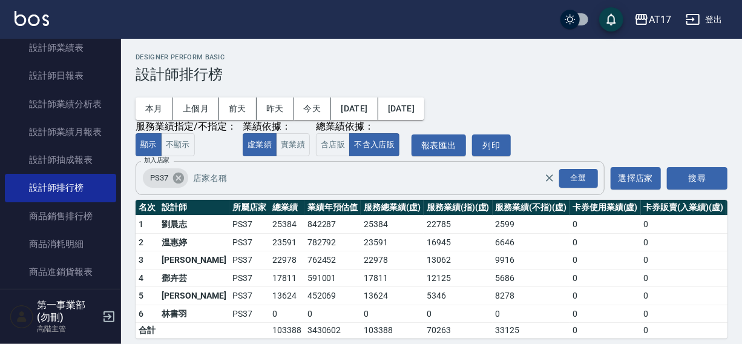
click at [176, 179] on icon at bounding box center [178, 178] width 11 height 11
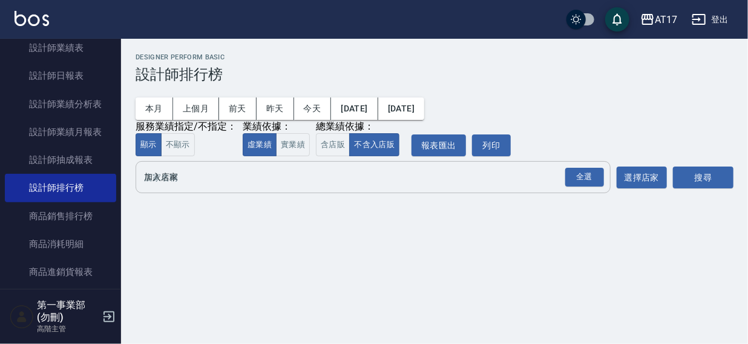
click at [176, 179] on input "加入店家" at bounding box center [364, 176] width 446 height 21
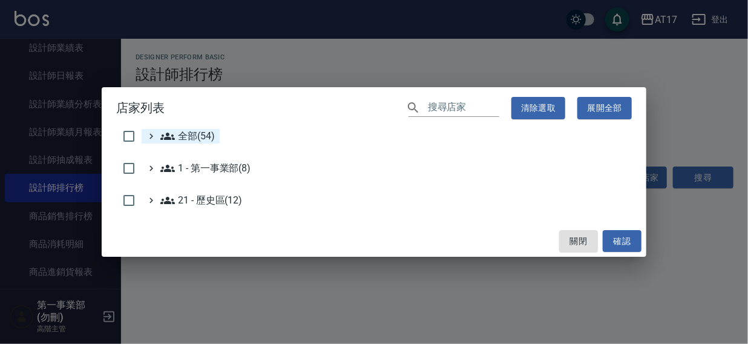
click at [201, 136] on span "全部(54)" at bounding box center [187, 136] width 54 height 15
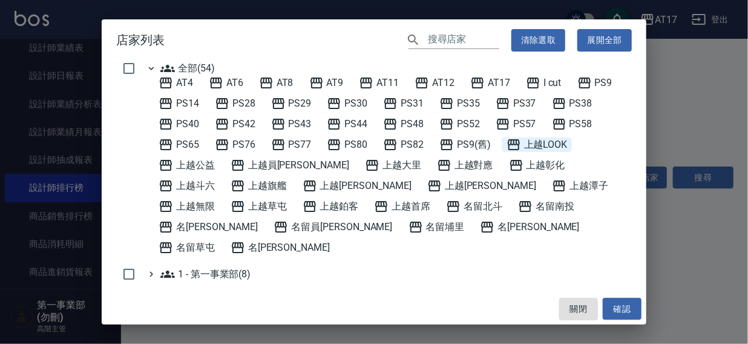
click at [551, 146] on span "上越LOOK" at bounding box center [537, 144] width 61 height 15
click at [617, 310] on button "確認" at bounding box center [622, 309] width 39 height 22
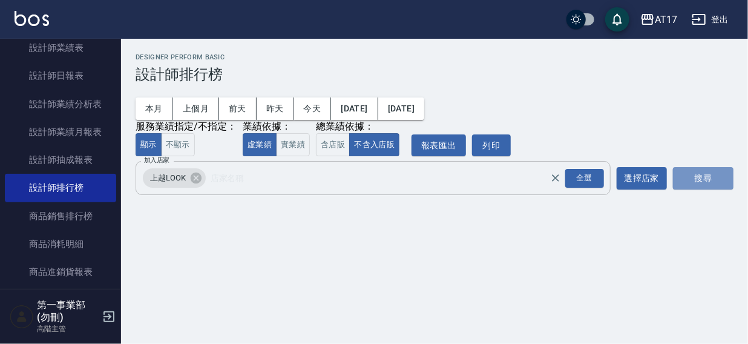
click at [700, 182] on button "搜尋" at bounding box center [703, 178] width 61 height 22
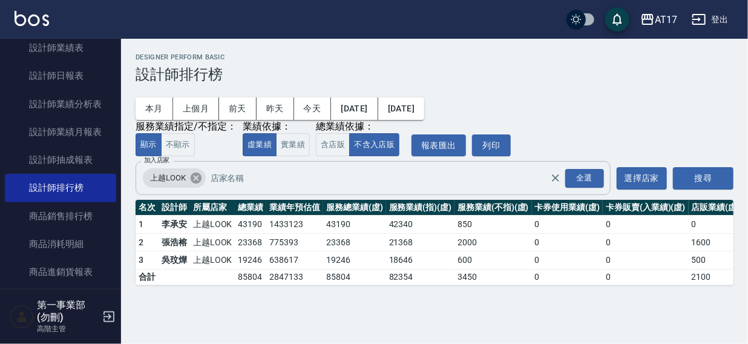
click at [197, 179] on icon at bounding box center [196, 178] width 11 height 11
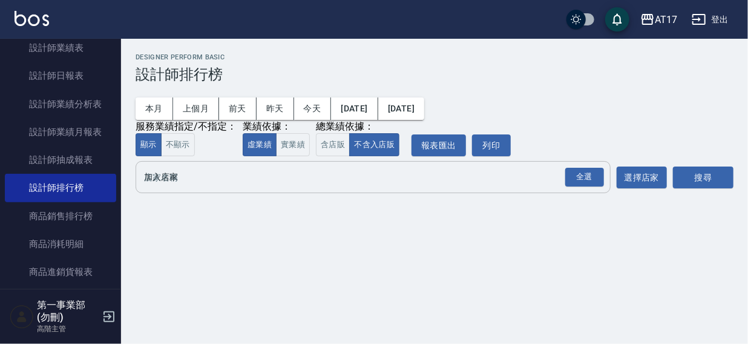
click at [188, 186] on input "加入店家" at bounding box center [364, 176] width 446 height 21
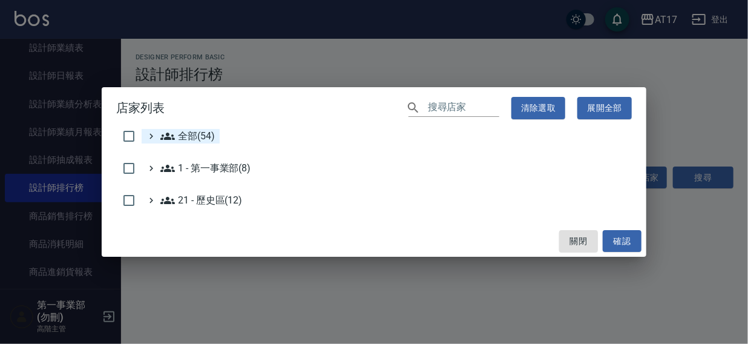
click at [189, 137] on span "全部(54)" at bounding box center [187, 136] width 54 height 15
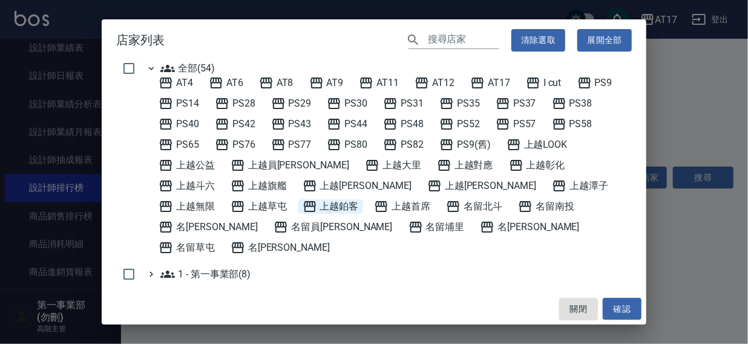
click at [303, 207] on span "上越鉑客" at bounding box center [331, 206] width 56 height 15
click at [625, 308] on button "確認" at bounding box center [622, 309] width 39 height 22
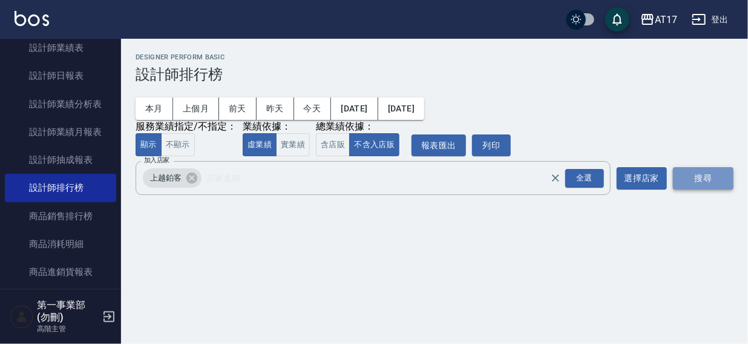
click at [710, 173] on button "搜尋" at bounding box center [703, 178] width 61 height 22
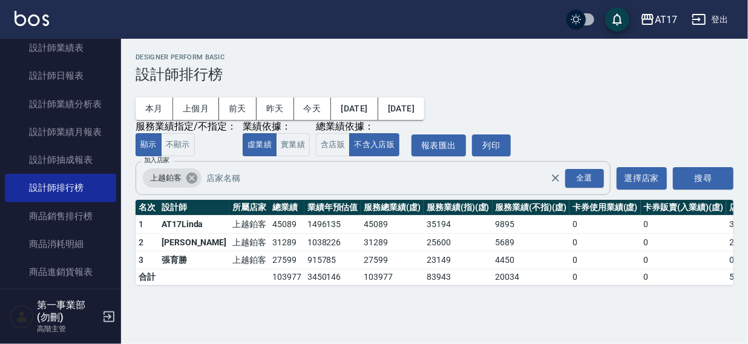
click at [193, 179] on icon at bounding box center [191, 178] width 11 height 11
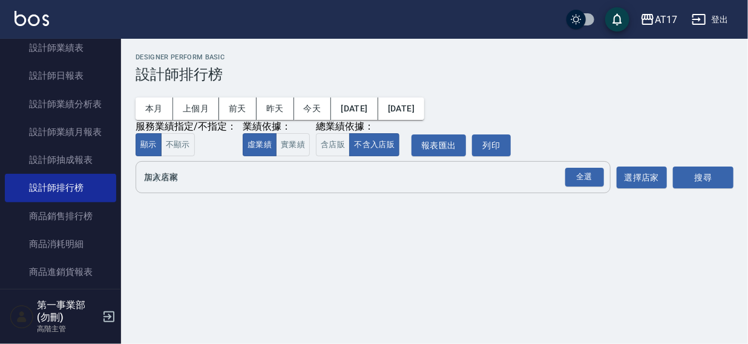
click at [189, 186] on input "加入店家" at bounding box center [364, 176] width 446 height 21
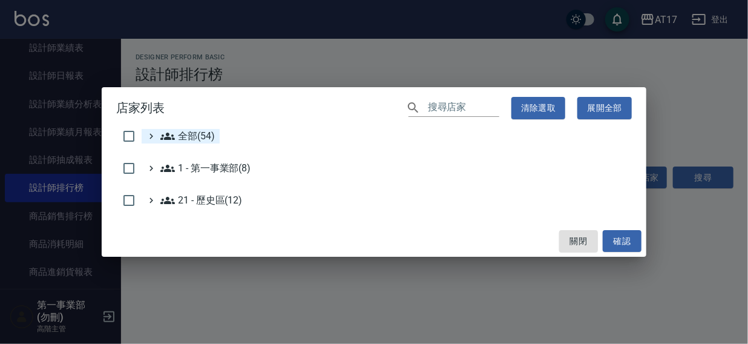
click at [191, 138] on span "全部(54)" at bounding box center [187, 136] width 54 height 15
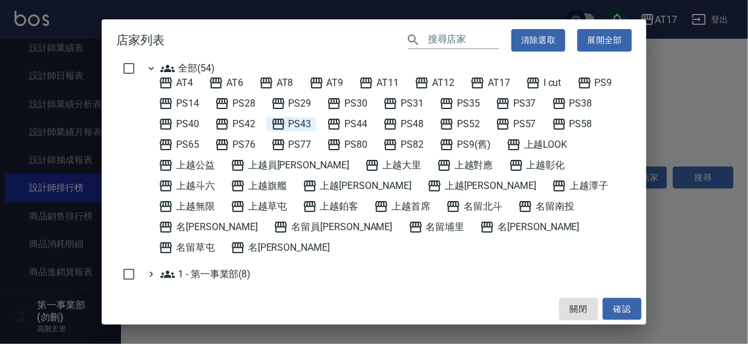
click at [295, 120] on span "PS43" at bounding box center [291, 124] width 41 height 15
click at [632, 315] on button "確認" at bounding box center [622, 309] width 39 height 22
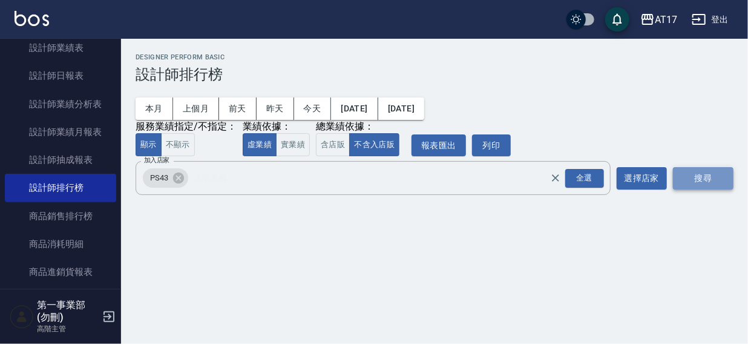
click at [708, 176] on button "搜尋" at bounding box center [703, 178] width 61 height 22
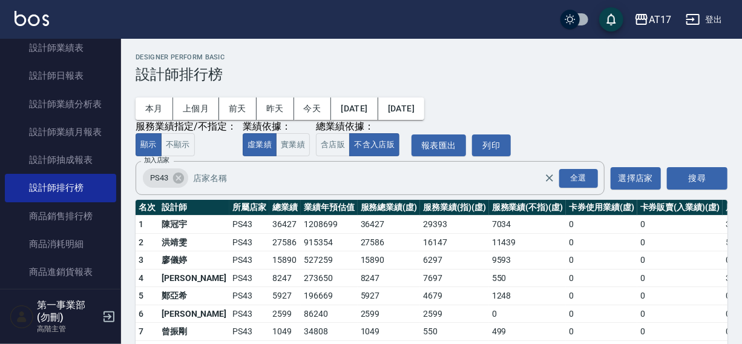
scroll to position [54, 0]
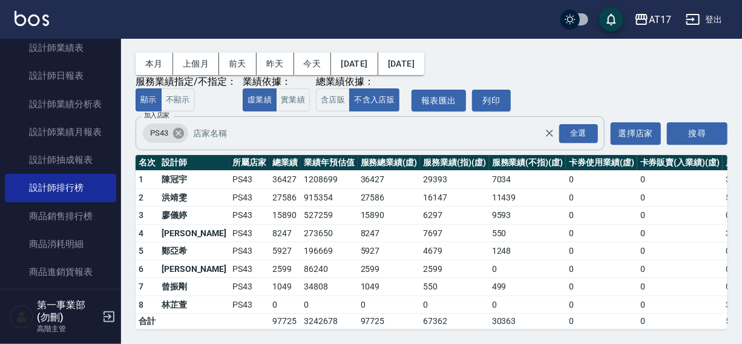
click at [182, 128] on icon at bounding box center [178, 133] width 11 height 11
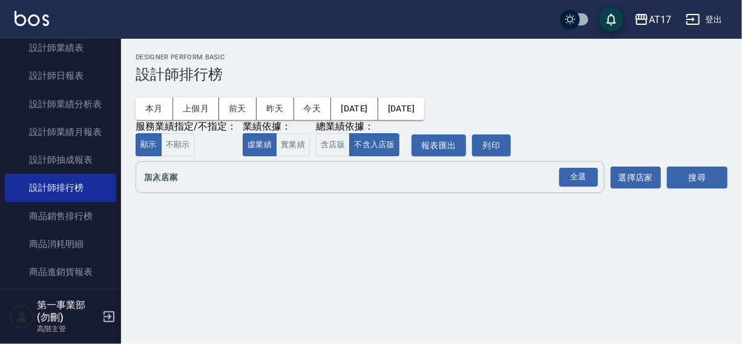
scroll to position [0, 0]
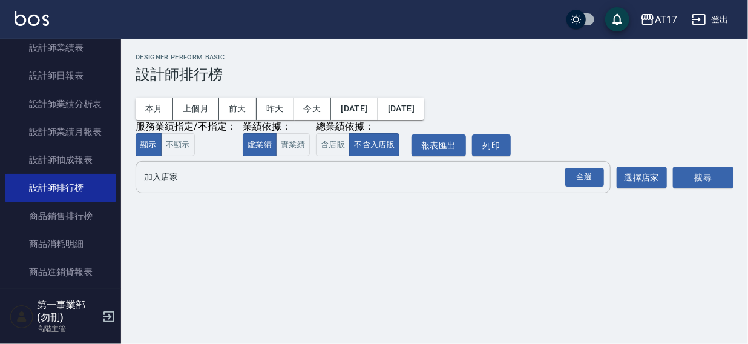
click at [183, 182] on input "加入店家" at bounding box center [364, 176] width 446 height 21
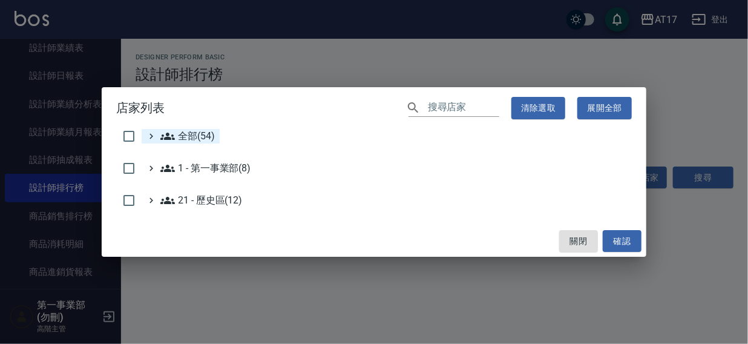
click at [203, 131] on span "全部(54)" at bounding box center [187, 136] width 54 height 15
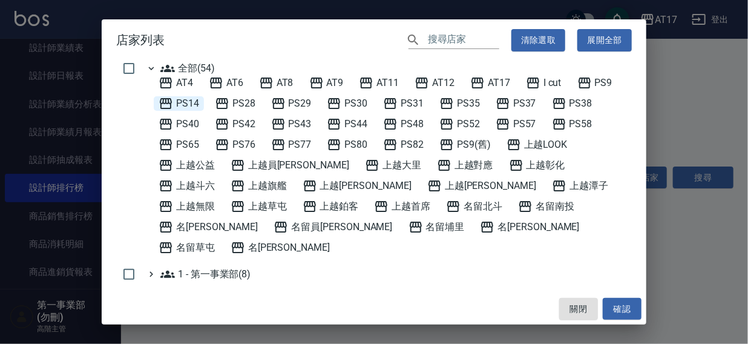
click at [186, 104] on span "PS14" at bounding box center [179, 103] width 41 height 15
click at [608, 311] on button "確認" at bounding box center [622, 309] width 39 height 22
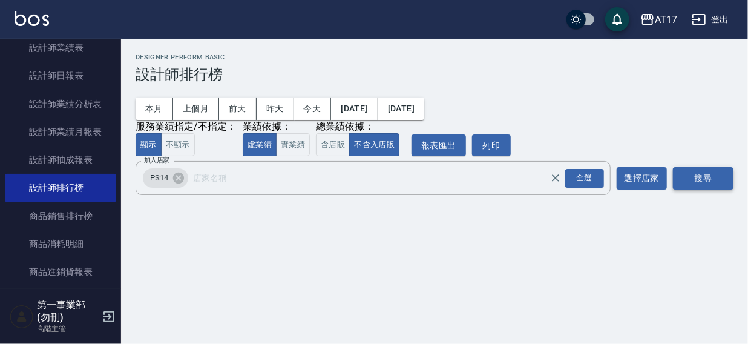
click at [692, 179] on button "搜尋" at bounding box center [703, 178] width 61 height 22
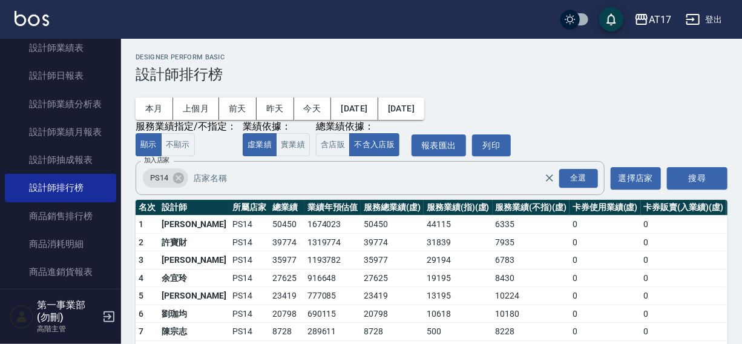
scroll to position [54, 0]
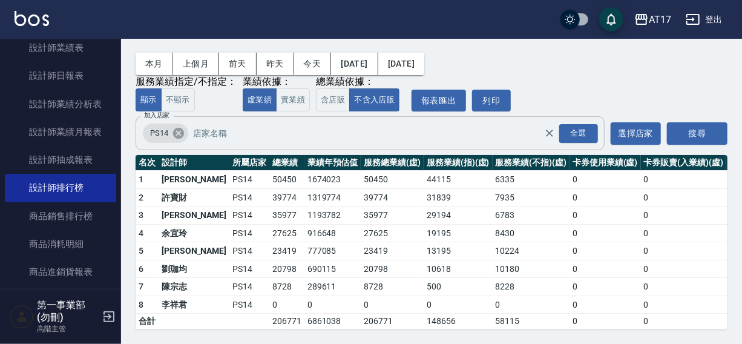
click at [176, 128] on icon at bounding box center [178, 133] width 11 height 11
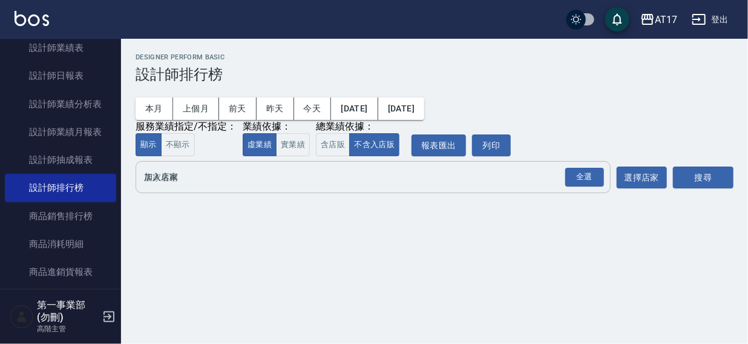
click at [163, 183] on input "加入店家" at bounding box center [364, 176] width 446 height 21
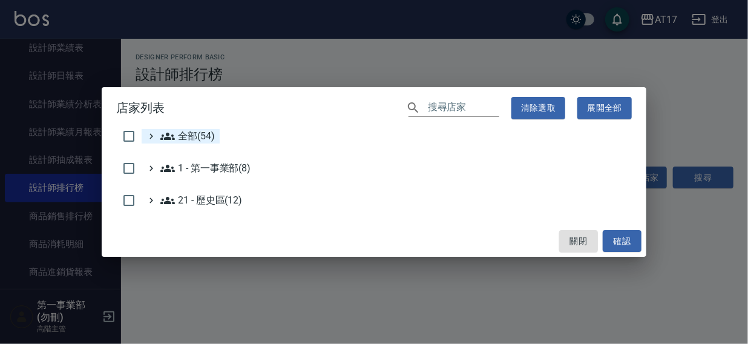
click at [181, 138] on span "全部(54)" at bounding box center [187, 136] width 54 height 15
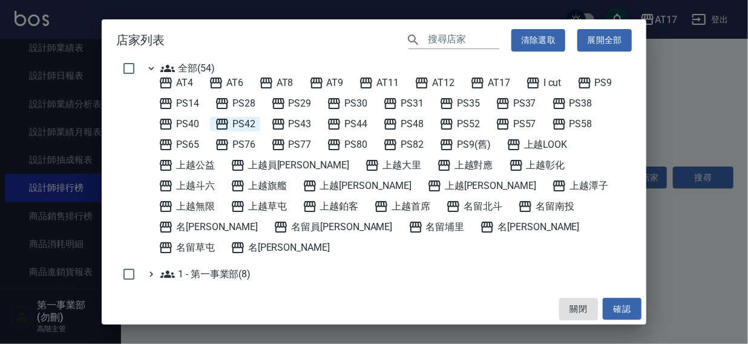
click at [246, 120] on span "PS42" at bounding box center [235, 124] width 41 height 15
click at [613, 302] on button "確認" at bounding box center [622, 309] width 39 height 22
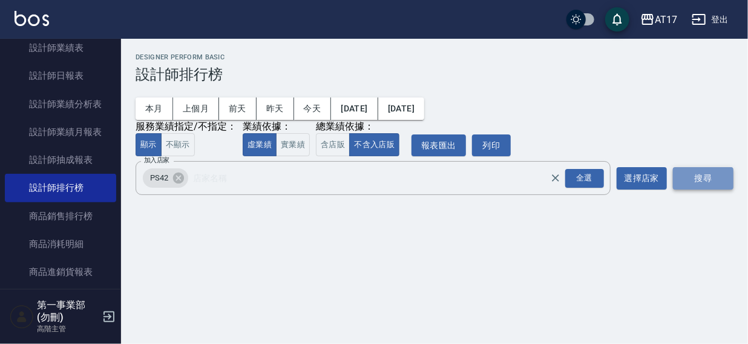
click at [693, 177] on button "搜尋" at bounding box center [703, 178] width 61 height 22
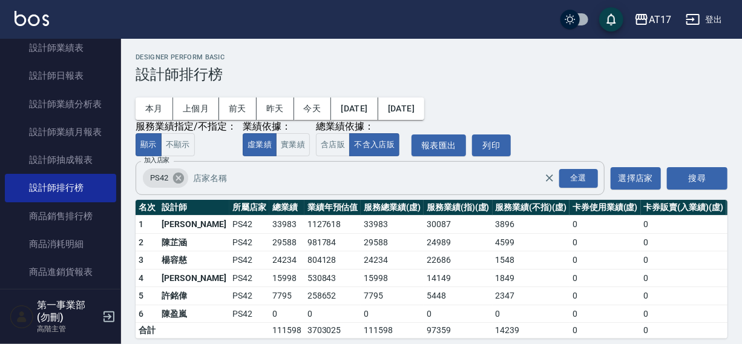
click at [182, 173] on icon at bounding box center [178, 177] width 13 height 13
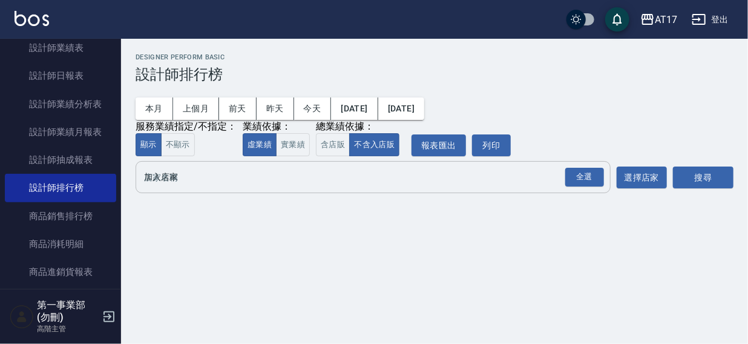
click at [178, 182] on input "加入店家" at bounding box center [364, 176] width 446 height 21
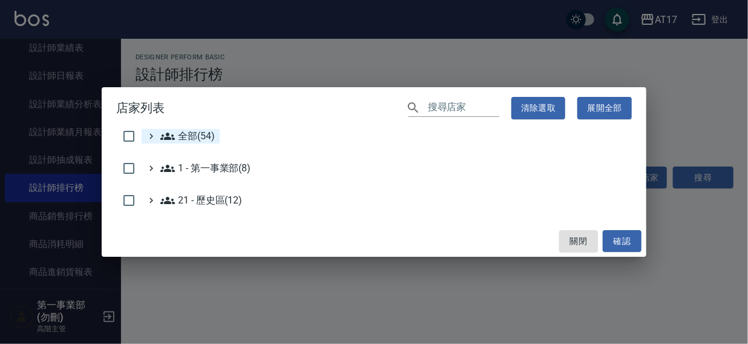
click at [194, 135] on span "全部(54)" at bounding box center [187, 136] width 54 height 15
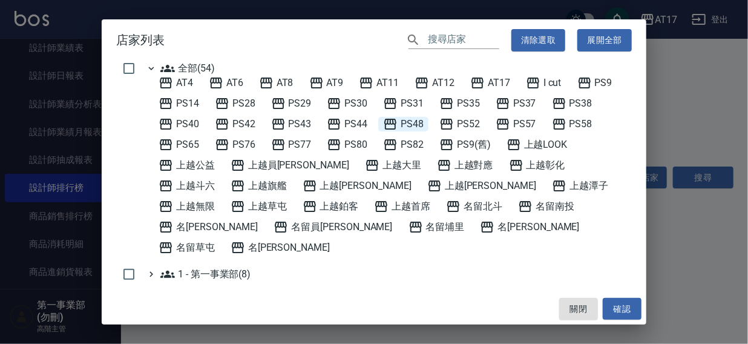
click at [417, 121] on span "PS48" at bounding box center [403, 124] width 41 height 15
click at [624, 314] on button "確認" at bounding box center [622, 309] width 39 height 22
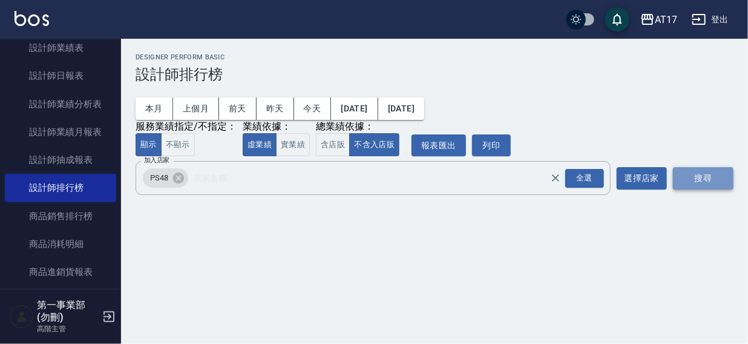
click at [704, 177] on button "搜尋" at bounding box center [703, 178] width 61 height 22
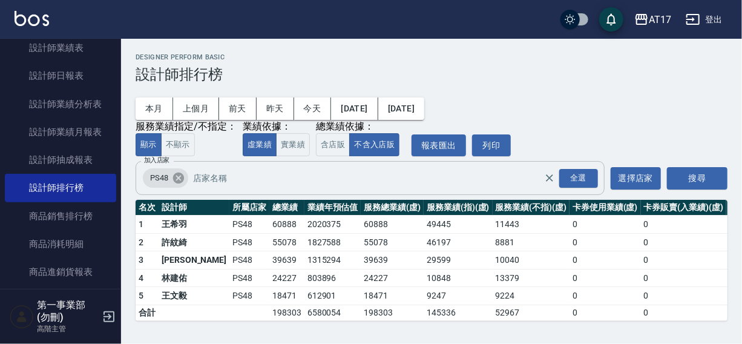
click at [176, 176] on icon at bounding box center [178, 178] width 11 height 11
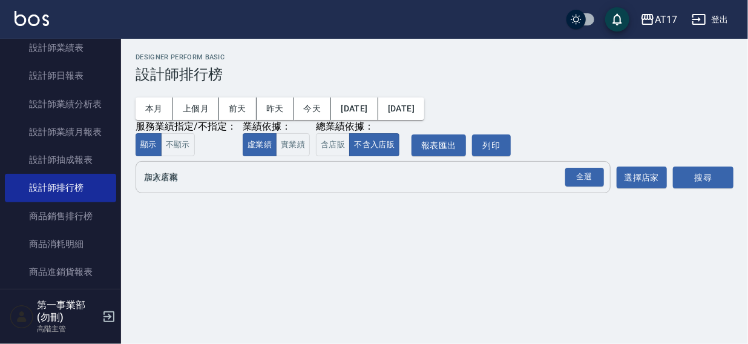
click at [174, 186] on input "加入店家" at bounding box center [364, 176] width 446 height 21
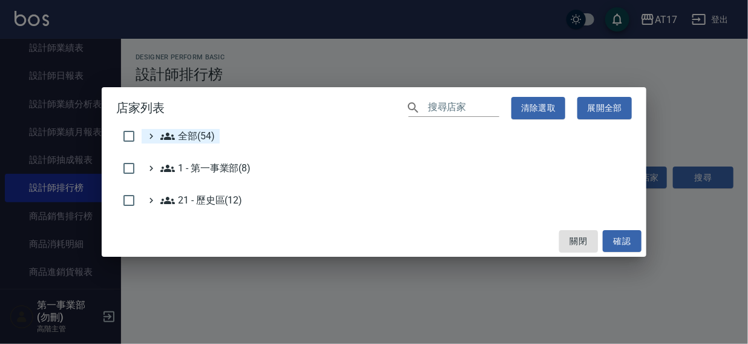
click at [189, 133] on span "全部(54)" at bounding box center [187, 136] width 54 height 15
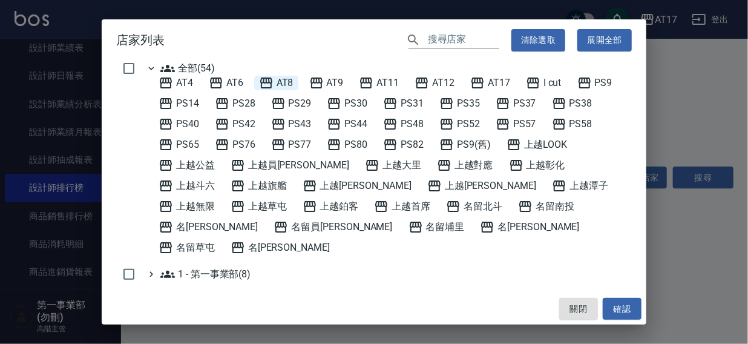
click at [286, 79] on span "AT8" at bounding box center [276, 83] width 35 height 15
drag, startPoint x: 619, startPoint y: 309, endPoint x: 678, endPoint y: 208, distance: 116.7
click at [623, 307] on button "確認" at bounding box center [622, 309] width 39 height 22
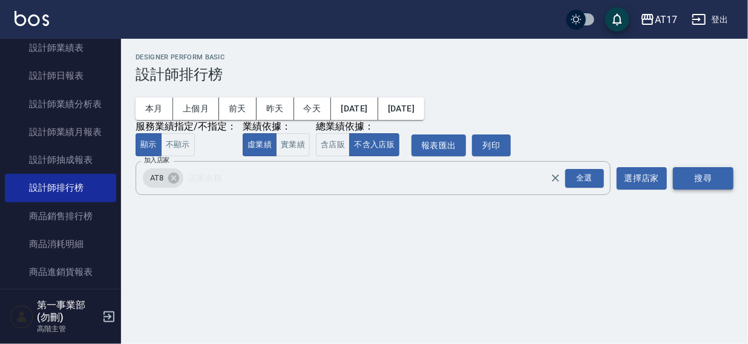
click at [696, 176] on button "搜尋" at bounding box center [703, 178] width 61 height 22
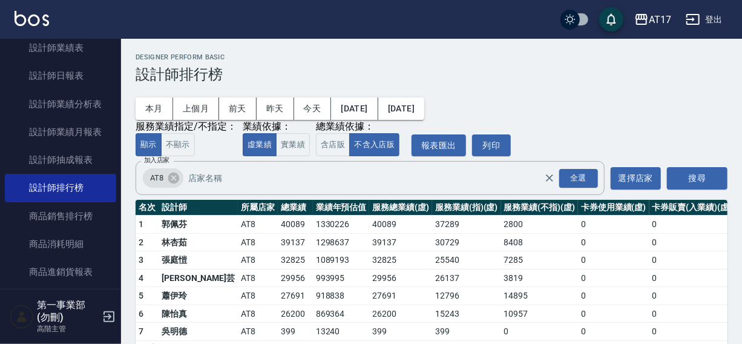
scroll to position [36, 0]
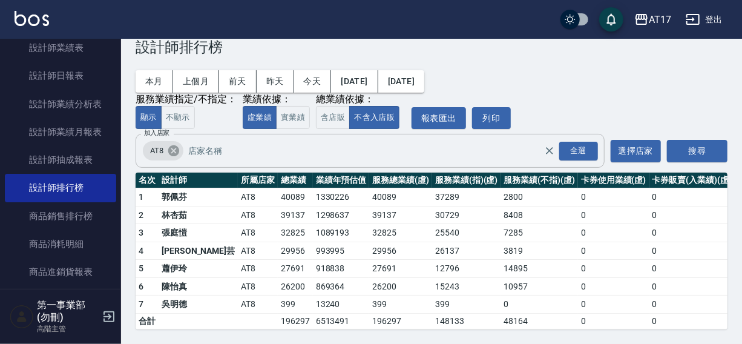
click at [174, 145] on icon at bounding box center [173, 150] width 11 height 11
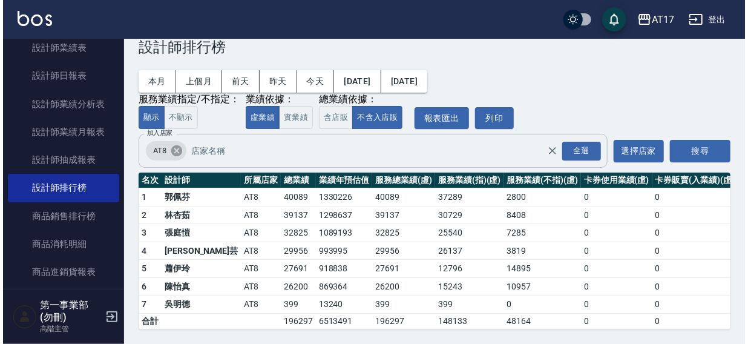
scroll to position [0, 0]
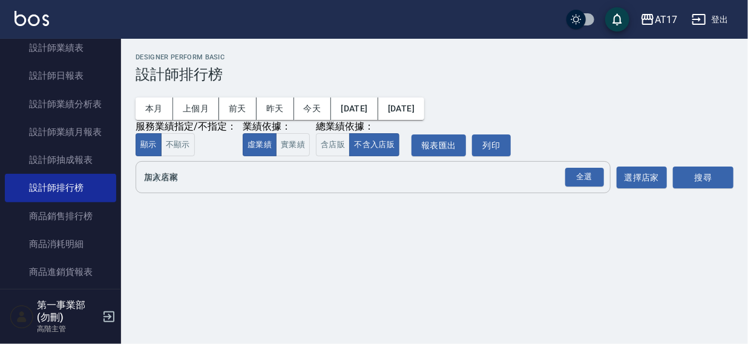
click at [157, 184] on input "加入店家" at bounding box center [364, 176] width 446 height 21
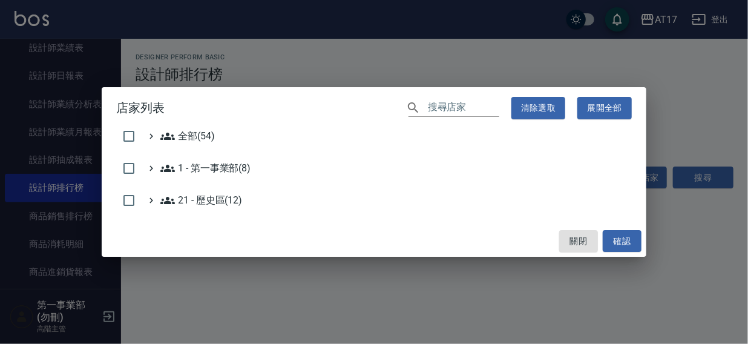
drag, startPoint x: 170, startPoint y: 136, endPoint x: 212, endPoint y: 119, distance: 45.9
click at [170, 136] on icon at bounding box center [167, 136] width 15 height 15
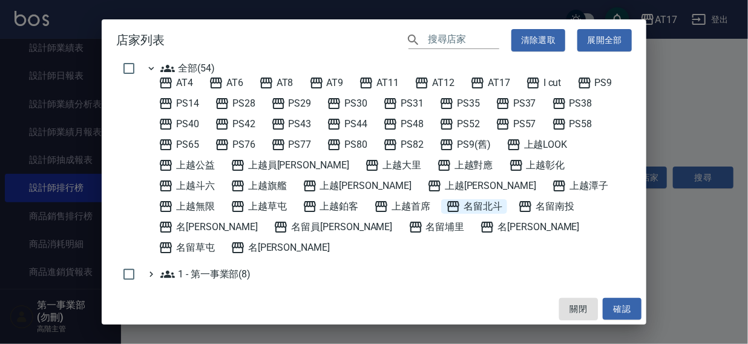
click at [446, 208] on span "名留北斗" at bounding box center [474, 206] width 56 height 15
drag, startPoint x: 618, startPoint y: 306, endPoint x: 670, endPoint y: 225, distance: 96.4
click at [619, 306] on button "確認" at bounding box center [622, 309] width 39 height 22
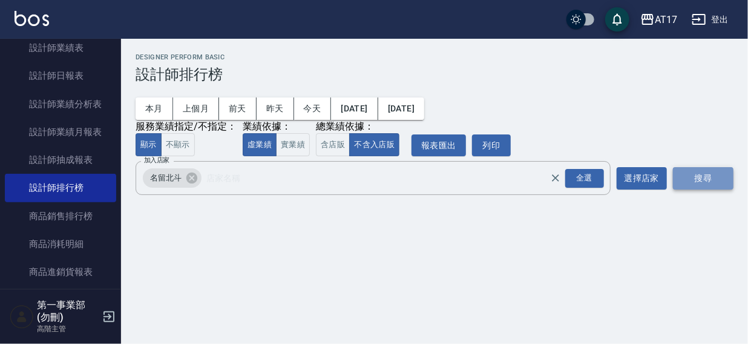
click at [698, 176] on button "搜尋" at bounding box center [703, 178] width 61 height 22
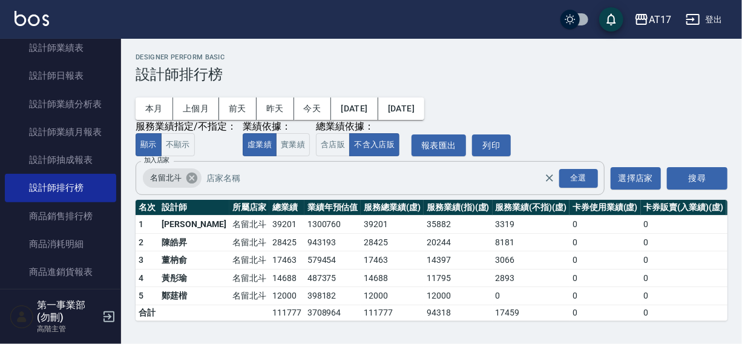
click at [188, 178] on icon at bounding box center [191, 178] width 11 height 11
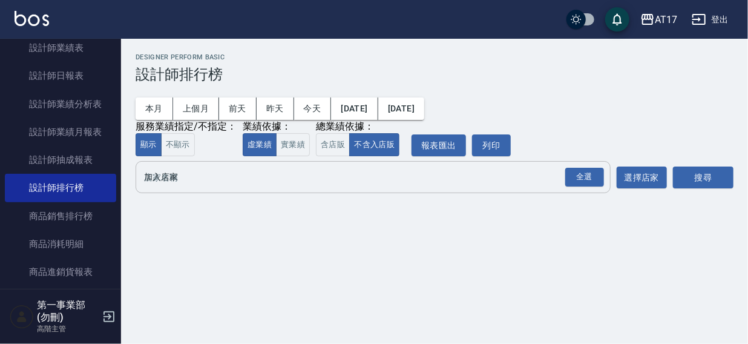
click at [168, 174] on input "加入店家" at bounding box center [364, 176] width 446 height 21
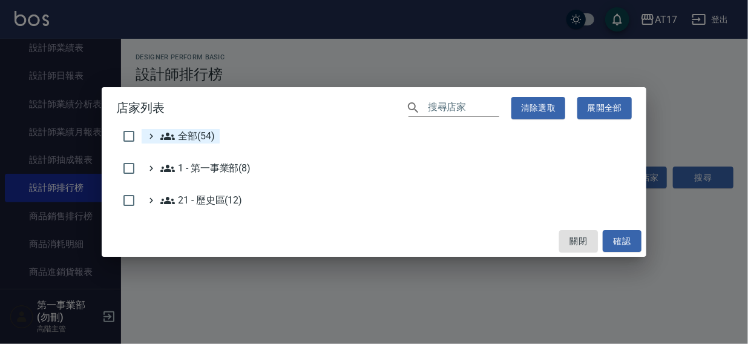
click at [193, 142] on span "全部(54)" at bounding box center [187, 136] width 54 height 15
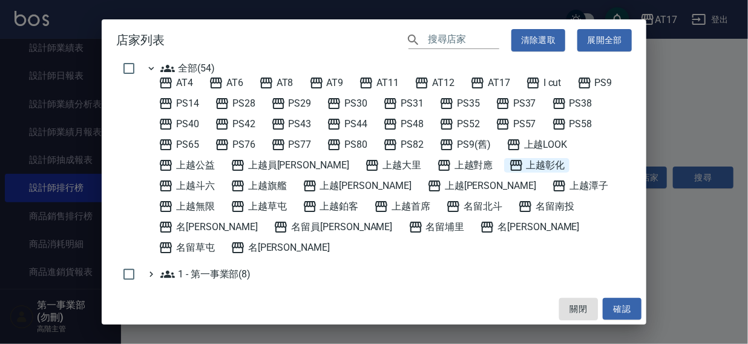
click at [509, 165] on span "上越彰化" at bounding box center [537, 165] width 56 height 15
click at [623, 309] on button "確認" at bounding box center [622, 309] width 39 height 22
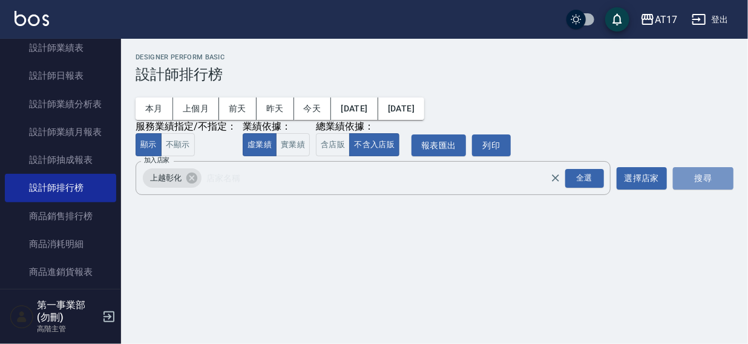
click at [696, 174] on button "搜尋" at bounding box center [703, 178] width 61 height 22
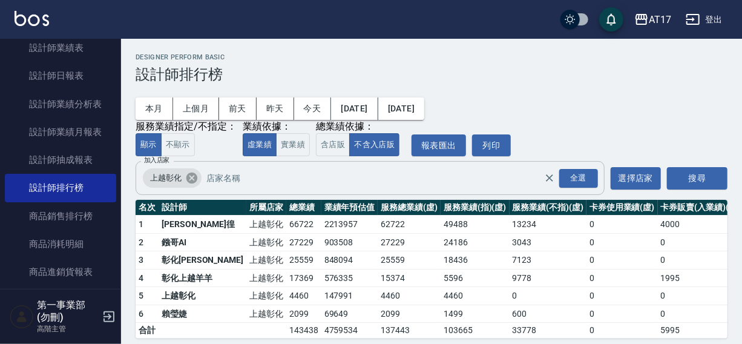
click at [191, 179] on icon at bounding box center [191, 177] width 13 height 13
